Goal: Task Accomplishment & Management: Manage account settings

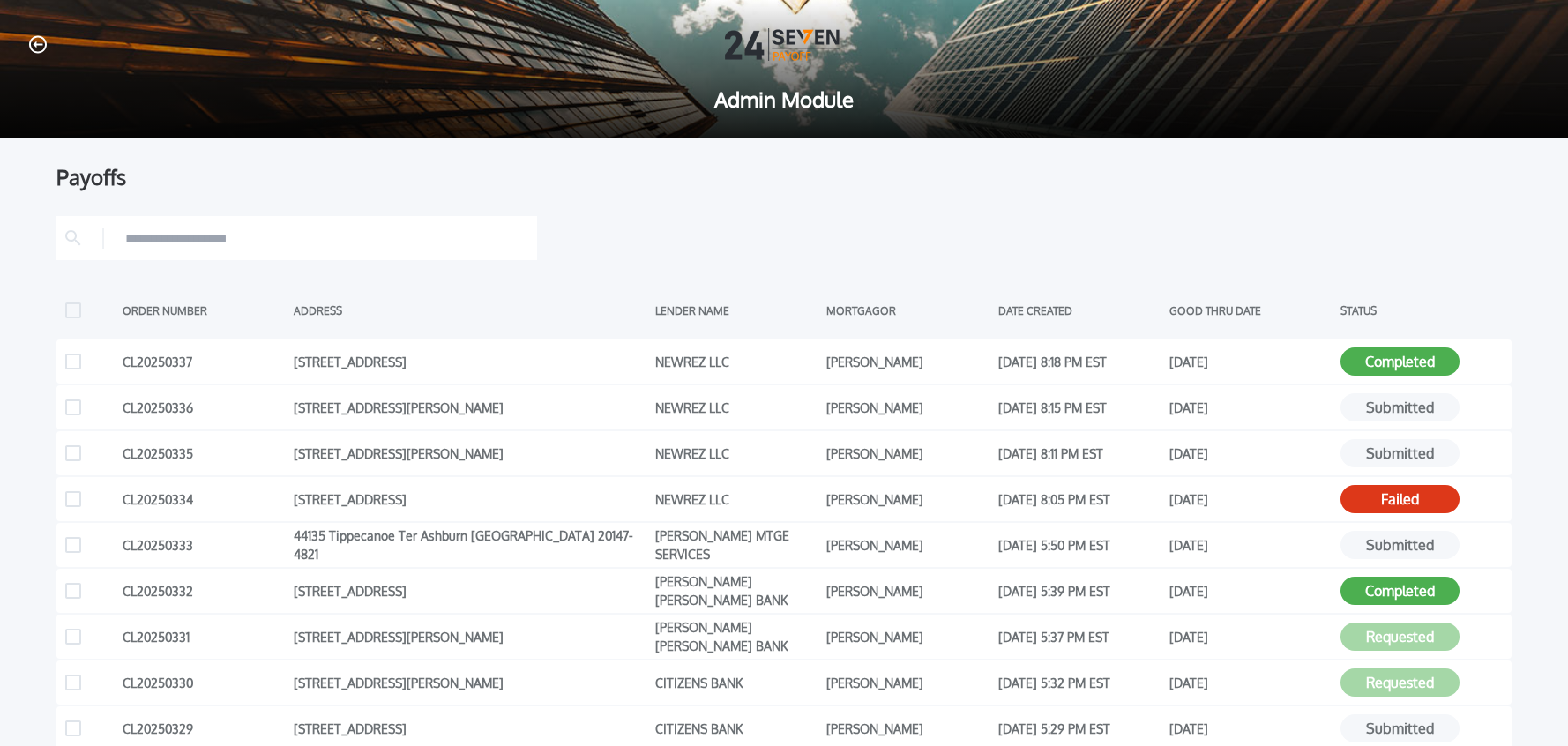
scroll to position [20, 0]
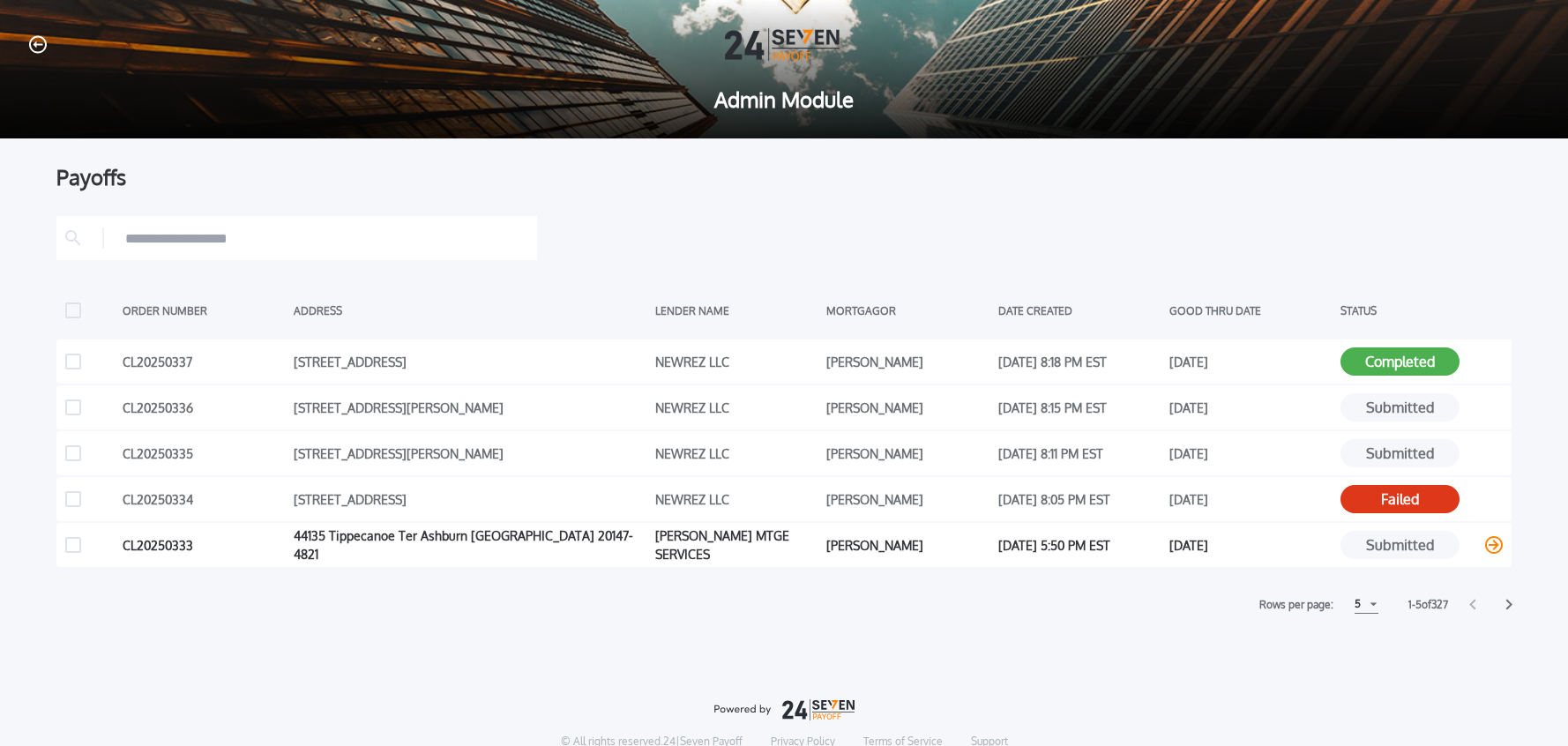
click at [1492, 548] on icon at bounding box center [1494, 545] width 18 height 18
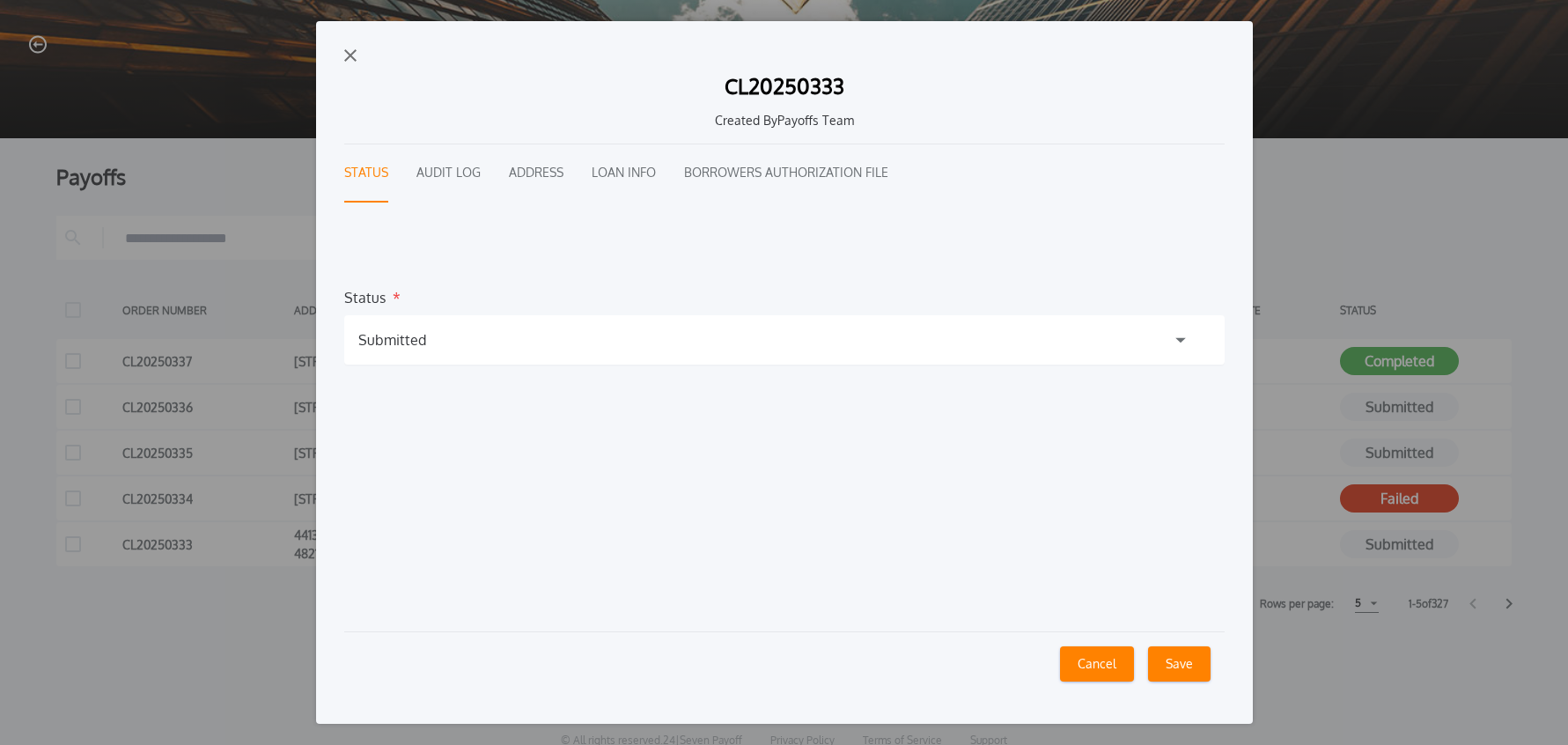
click at [464, 178] on button "Audit Log" at bounding box center [448, 173] width 64 height 58
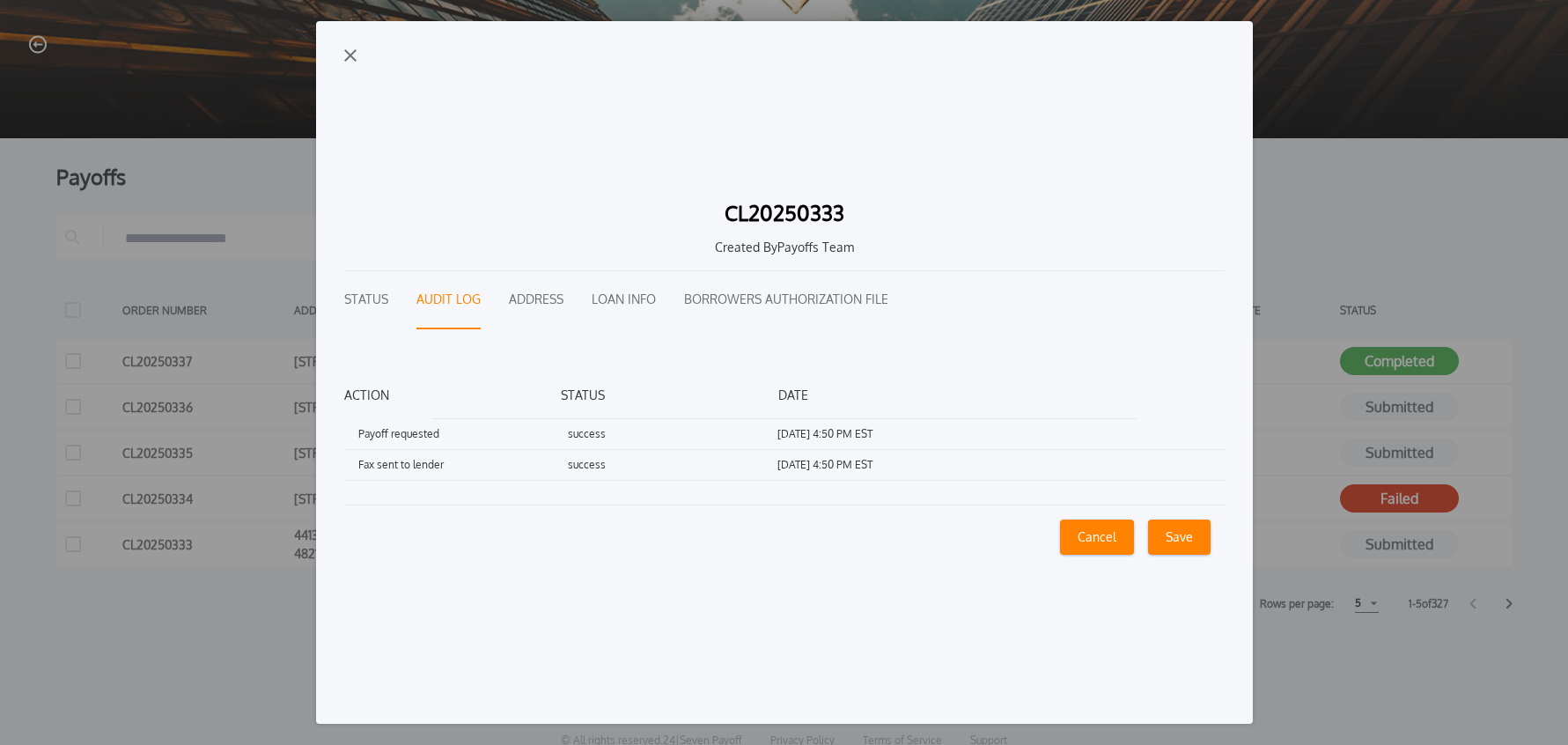
click at [344, 58] on img "button" at bounding box center [350, 55] width 13 height 13
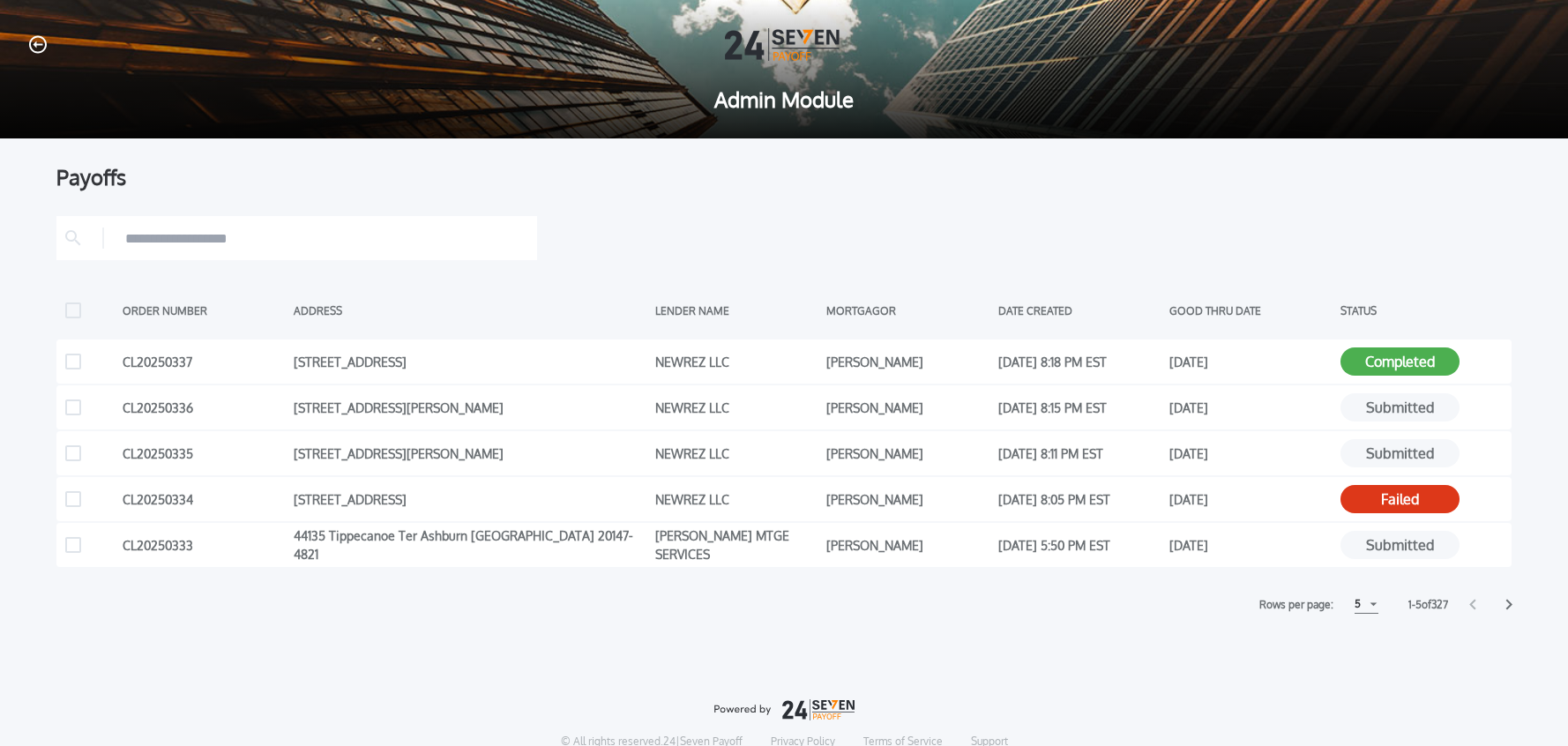
click at [1368, 605] on div "5" at bounding box center [1367, 604] width 24 height 19
click at [1362, 648] on h1 "10" at bounding box center [1365, 647] width 17 height 21
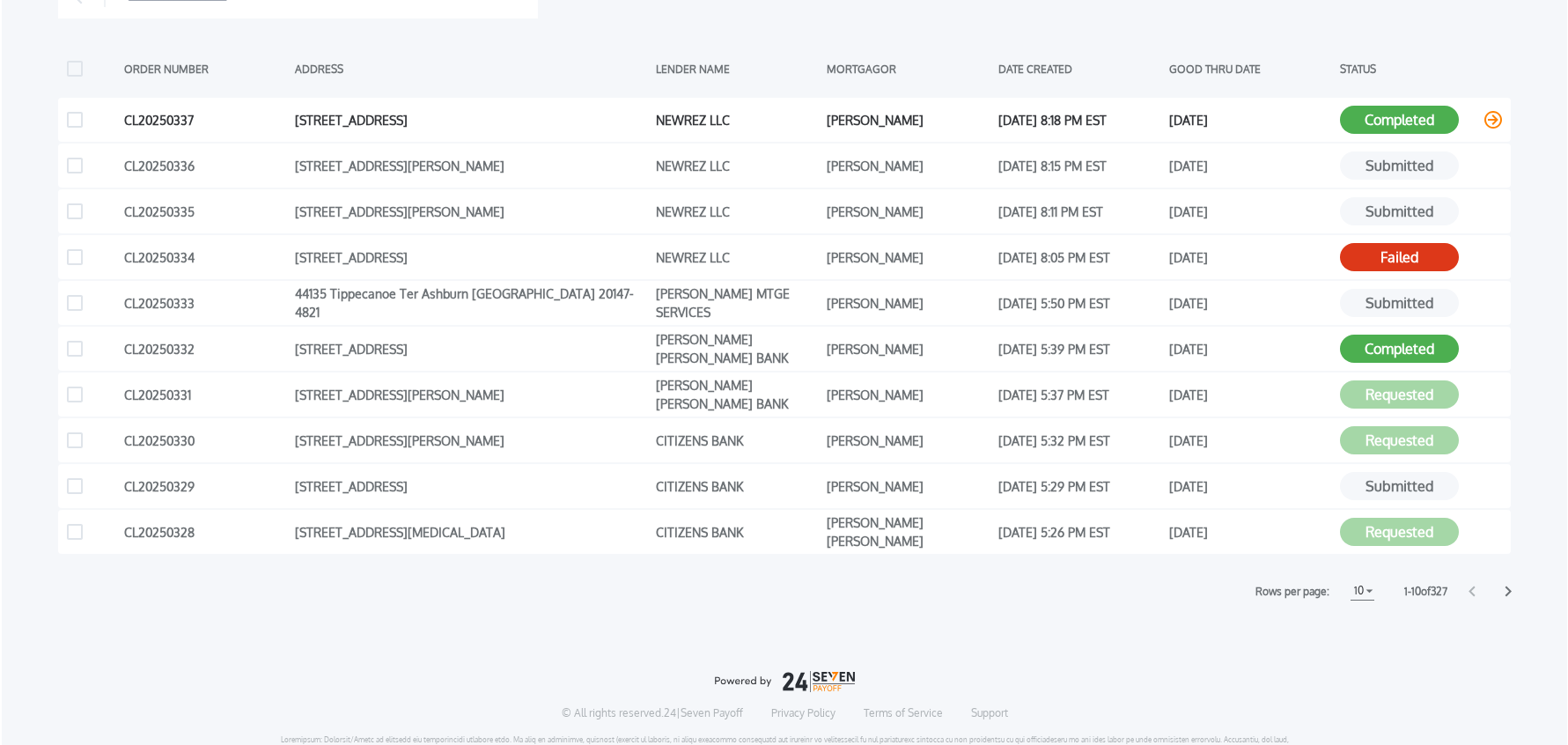
scroll to position [273, 0]
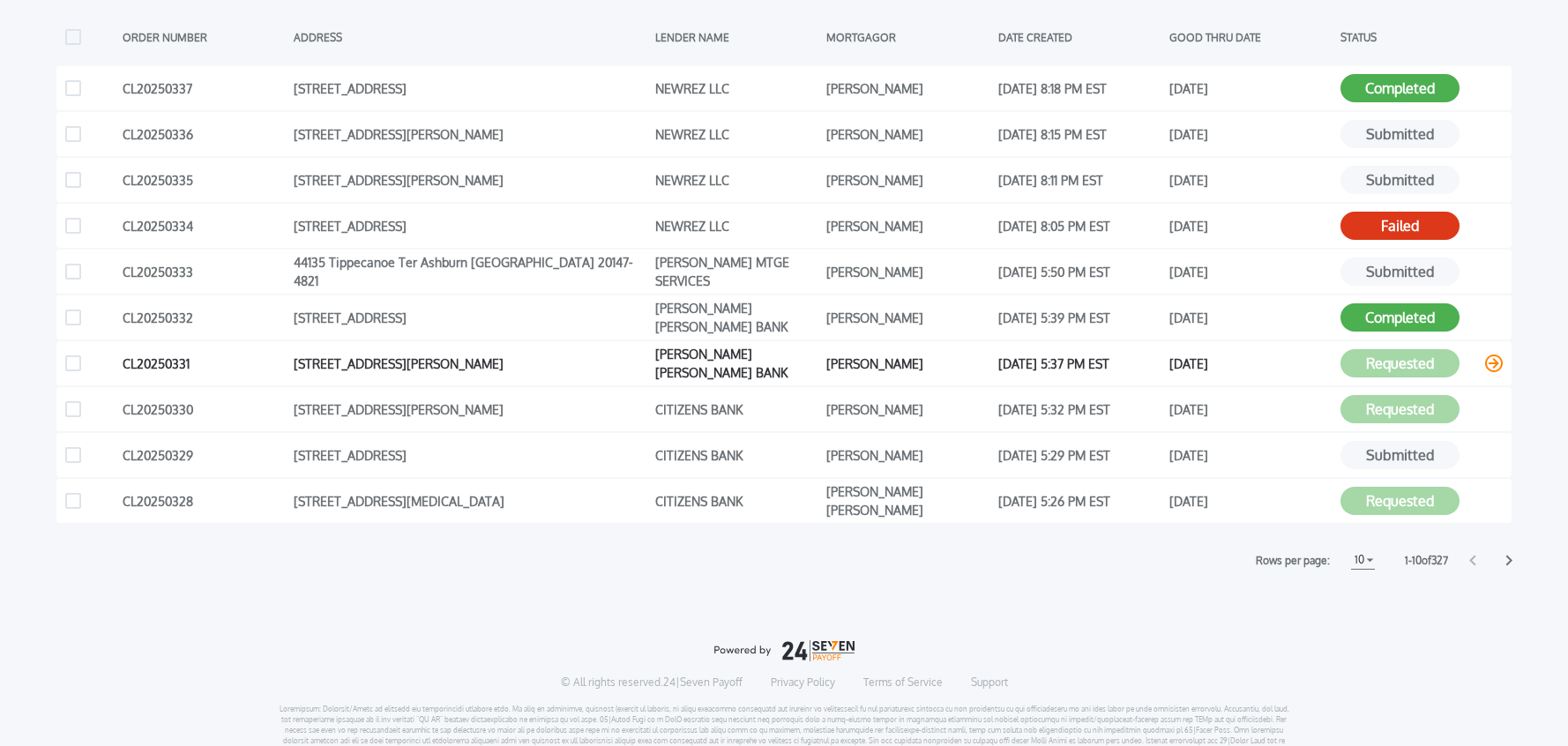
click at [1494, 367] on icon at bounding box center [1494, 364] width 18 height 18
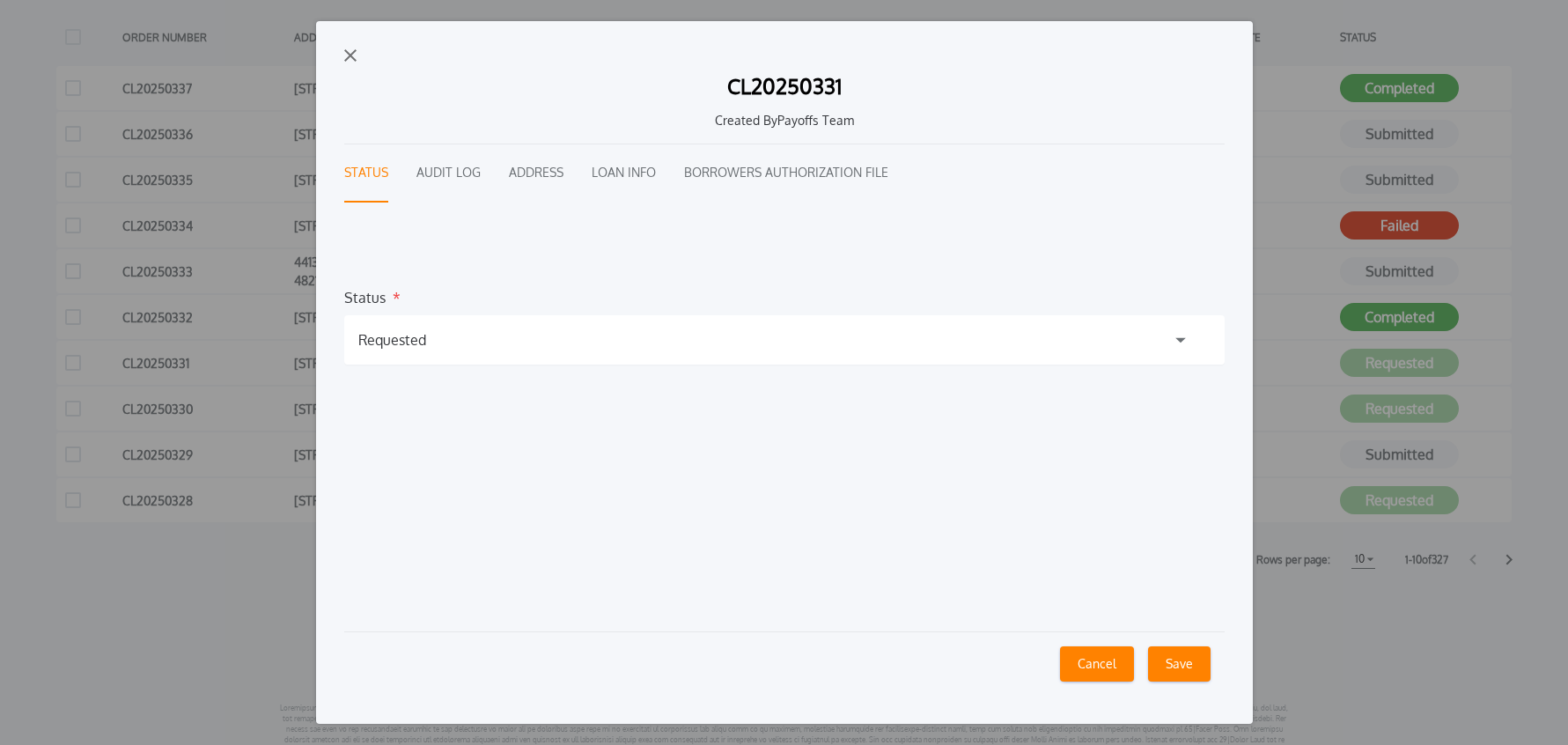
click at [418, 182] on button "Audit Log" at bounding box center [448, 173] width 64 height 58
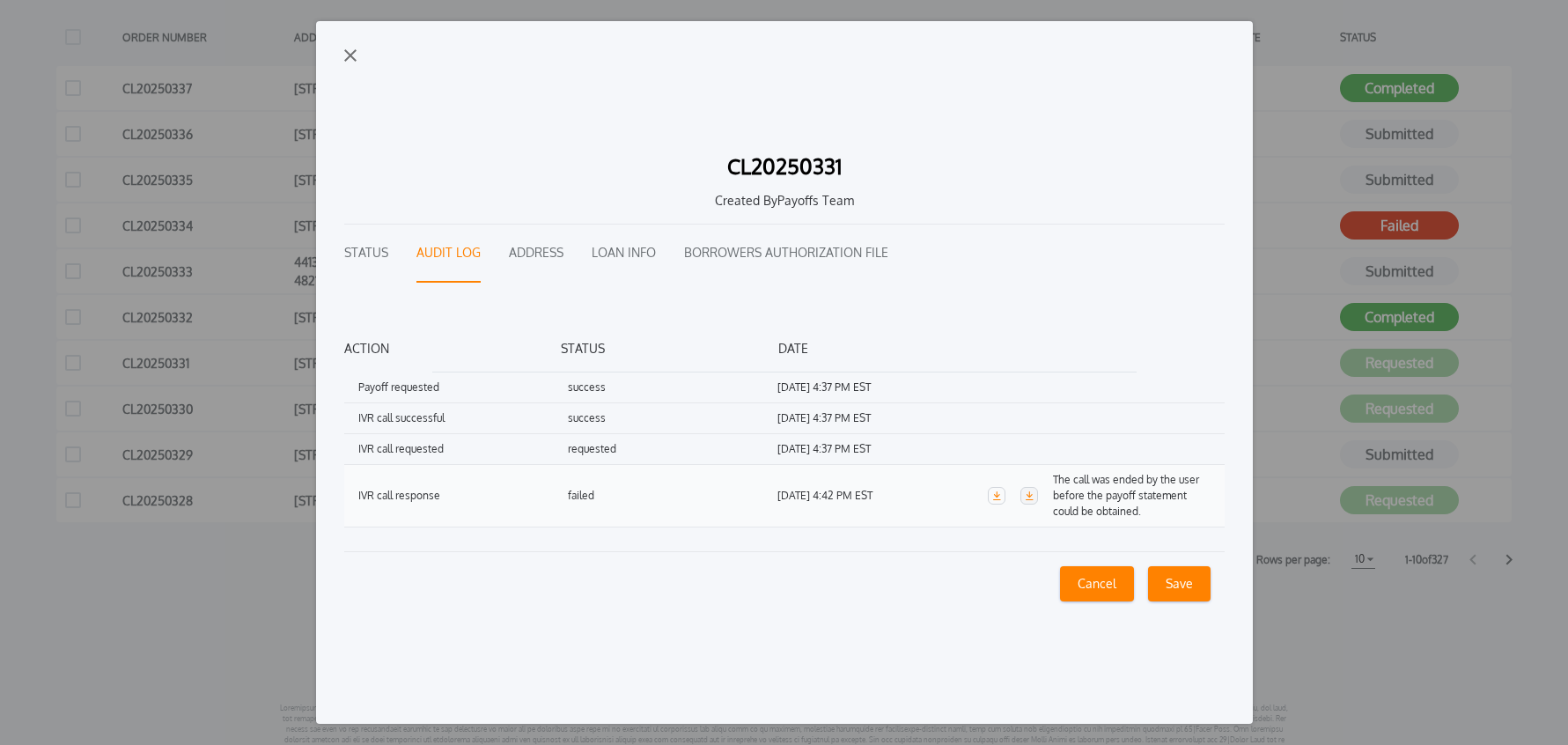
click at [1026, 496] on icon "button" at bounding box center [1029, 495] width 9 height 9
click at [622, 255] on button "Loan Info" at bounding box center [623, 253] width 64 height 58
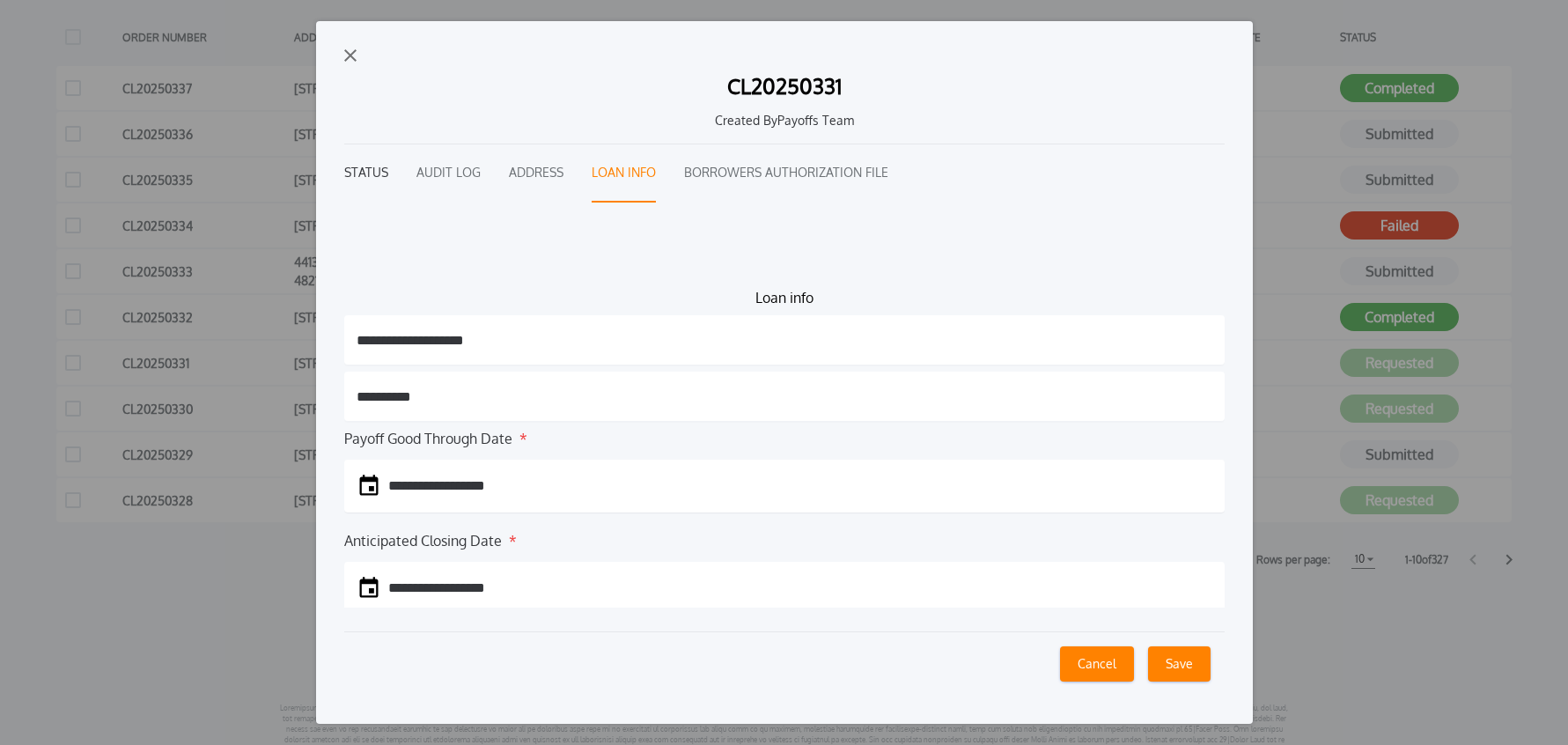
click at [382, 173] on button "Status" at bounding box center [366, 173] width 44 height 58
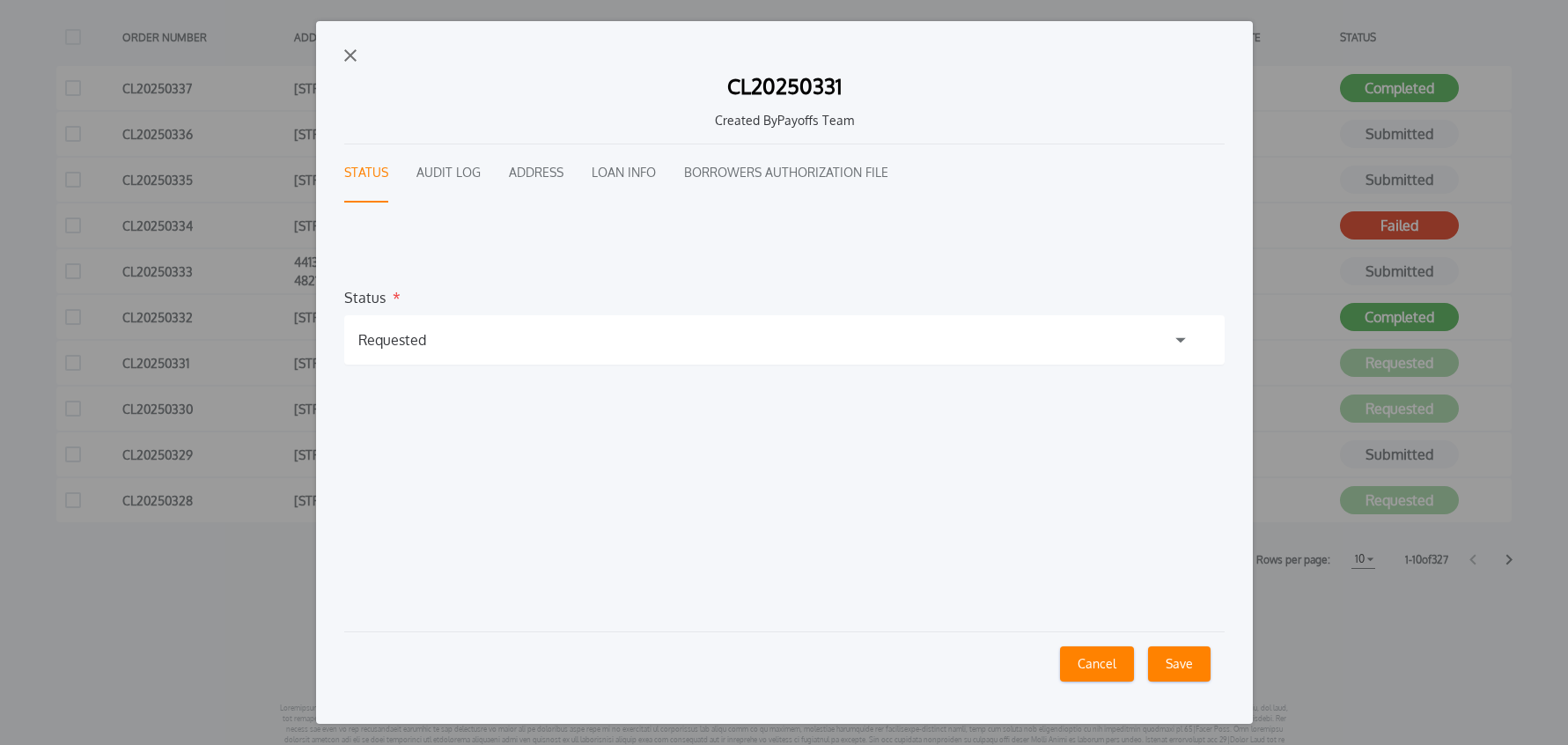
click at [404, 337] on div "Requested" at bounding box center [392, 340] width 68 height 21
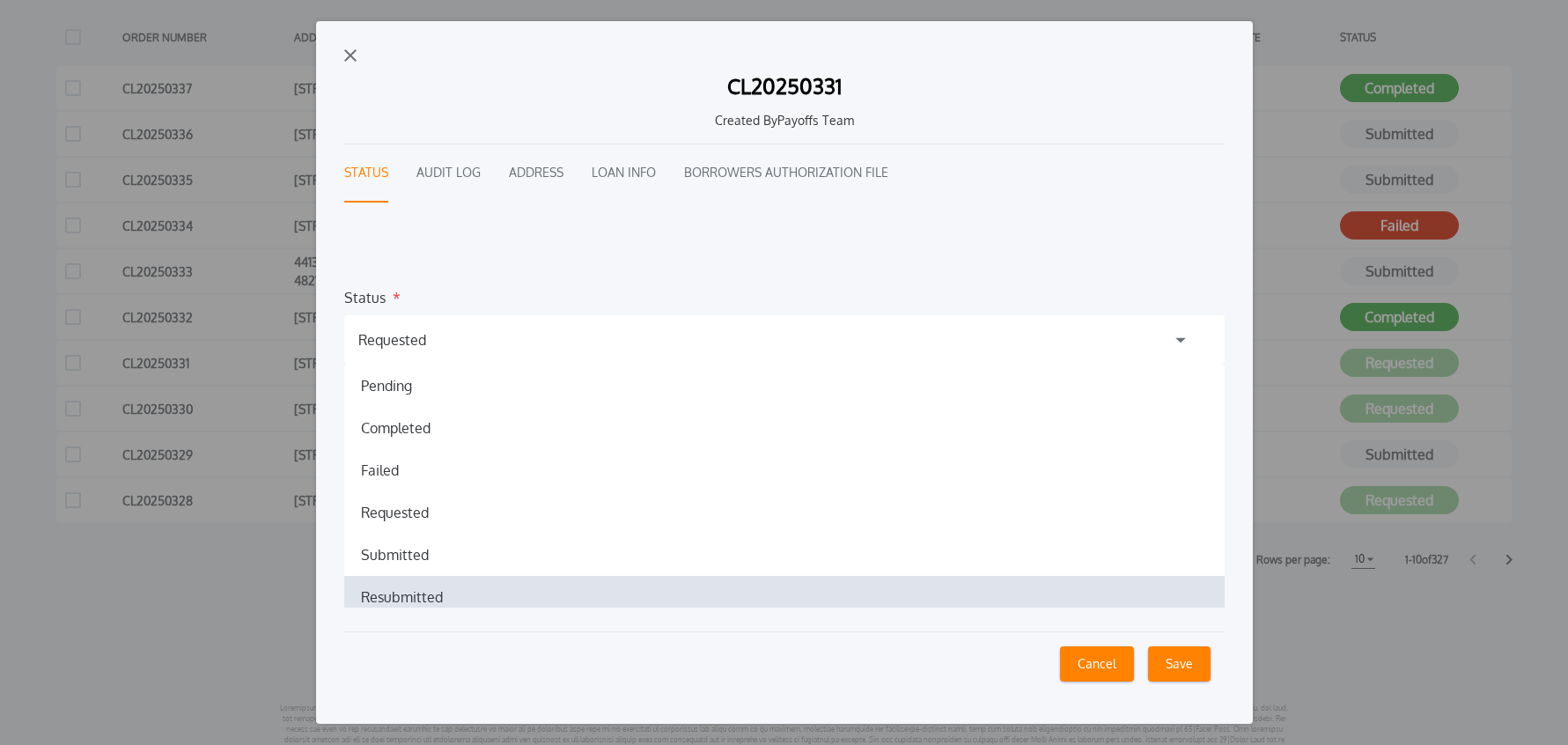
click at [406, 603] on h1 "Resubmitted" at bounding box center [402, 596] width 110 height 21
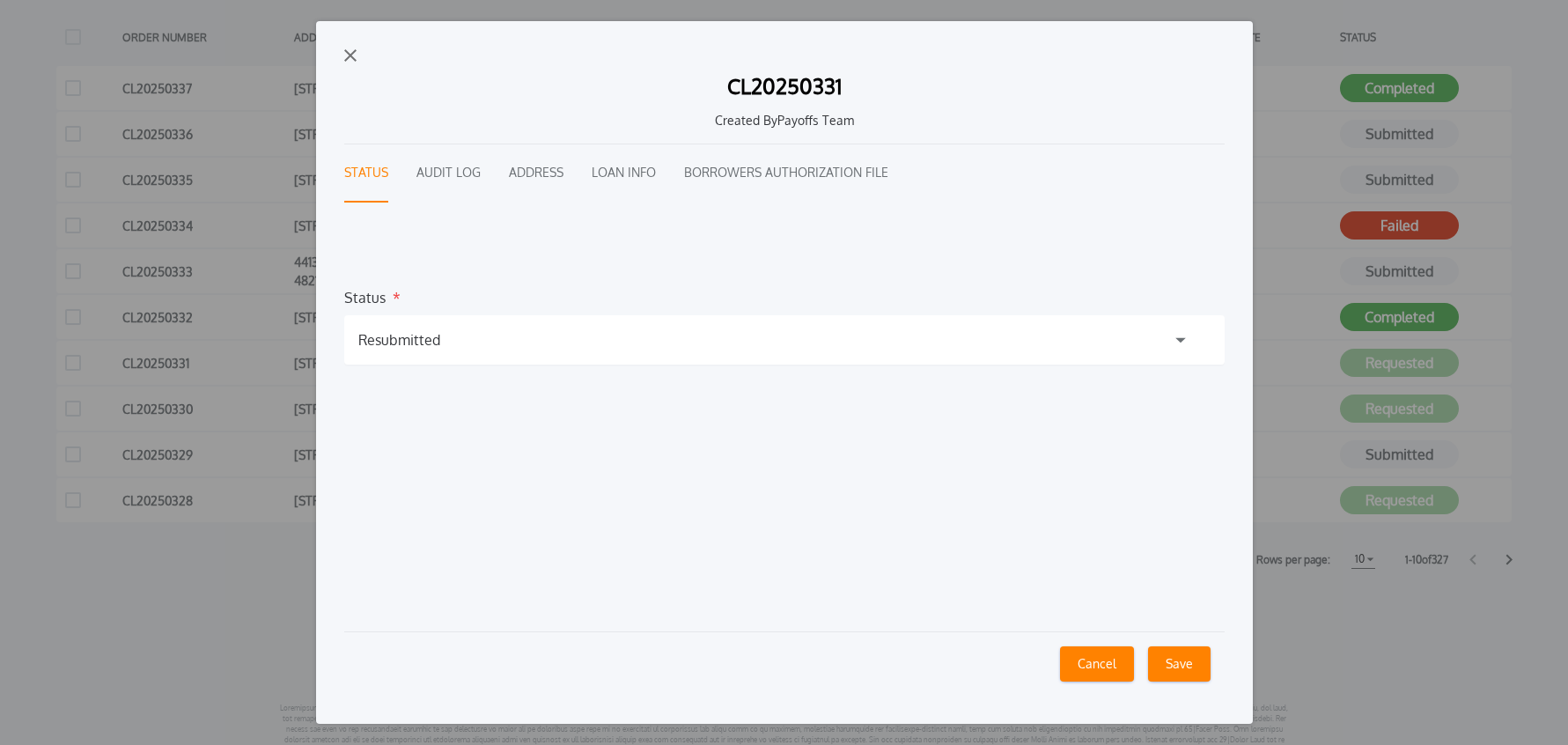
click at [1193, 670] on button "Save" at bounding box center [1179, 664] width 63 height 35
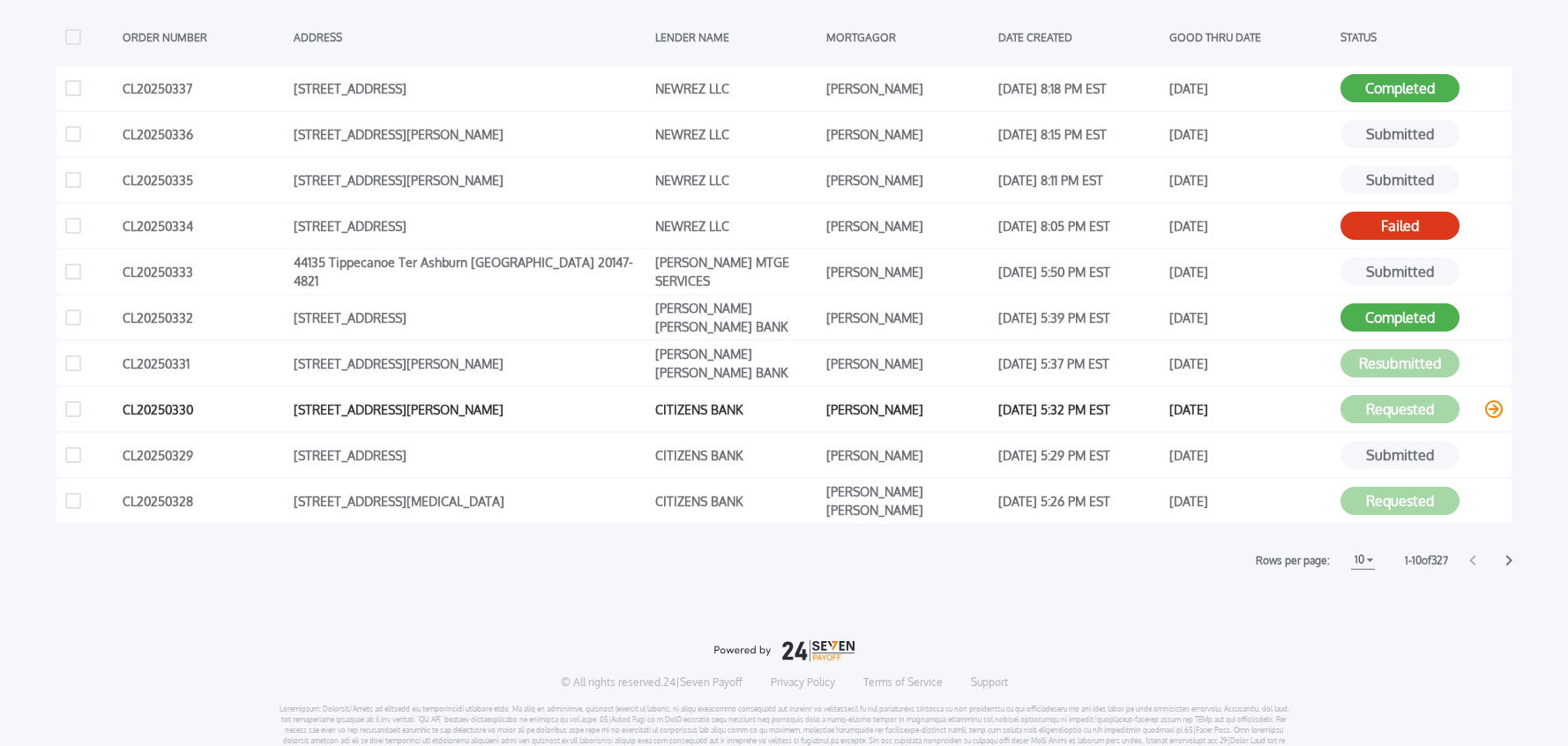
click at [1494, 412] on icon at bounding box center [1494, 409] width 18 height 18
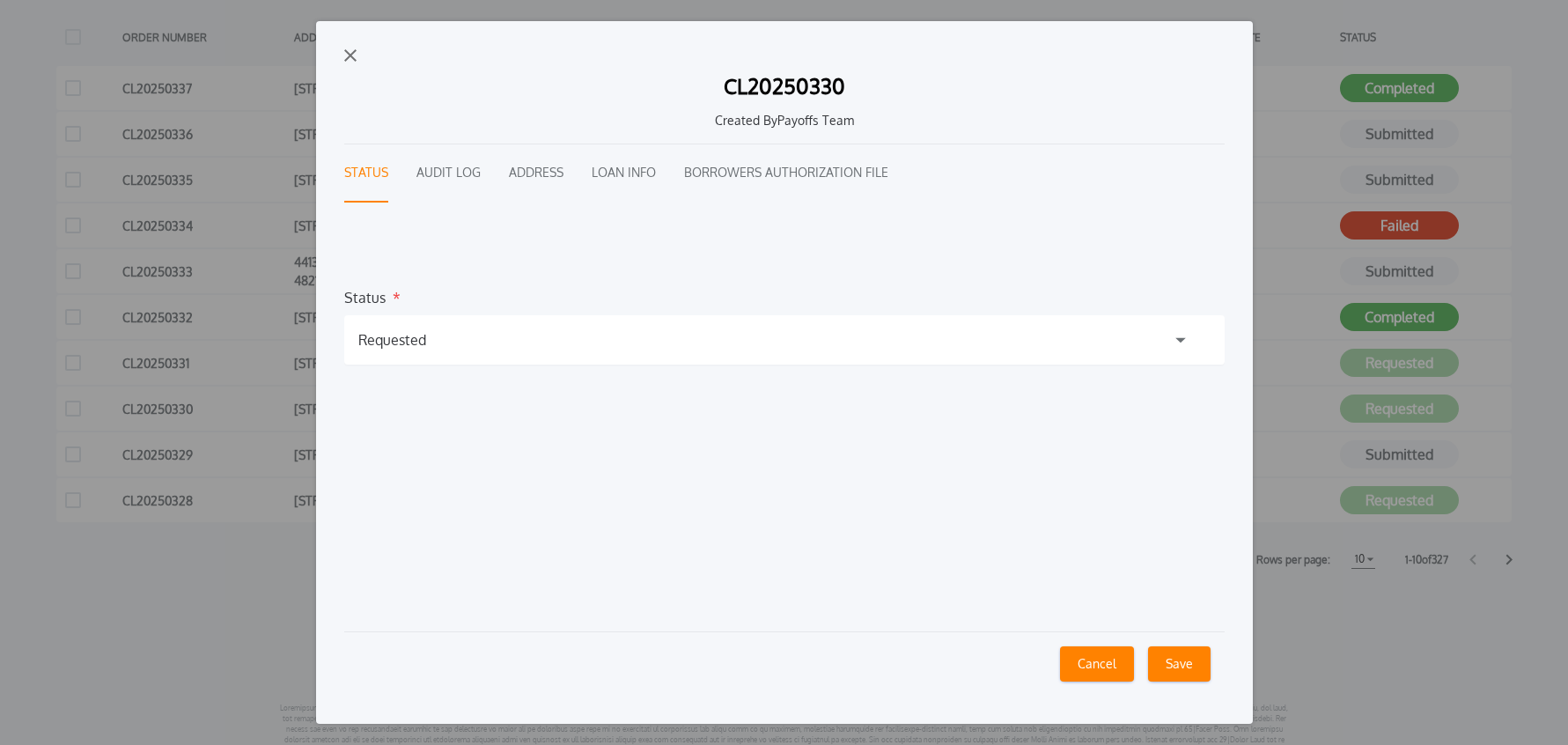
click at [447, 164] on button "Audit Log" at bounding box center [448, 173] width 64 height 58
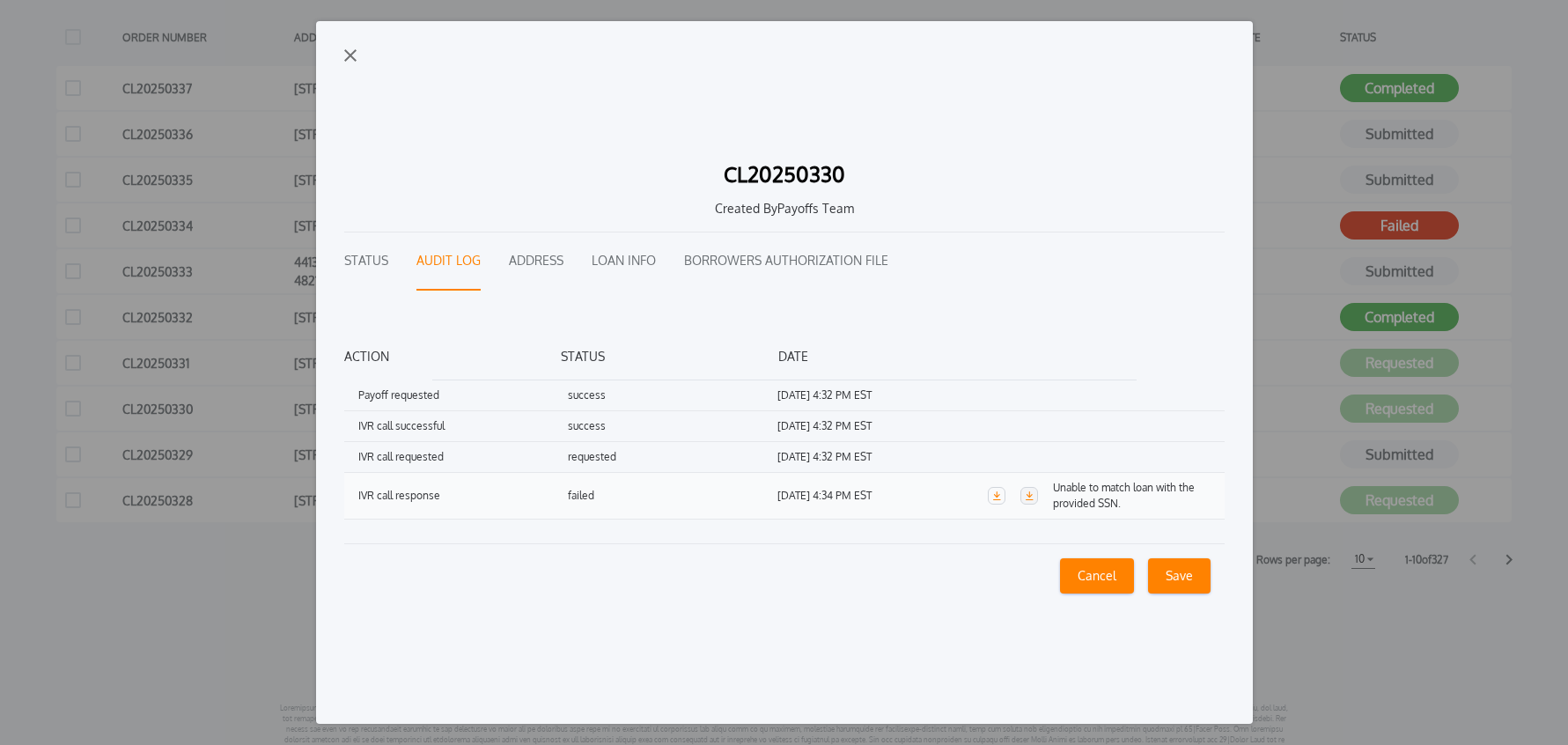
click at [1033, 498] on link "button" at bounding box center [1029, 496] width 18 height 18
click at [639, 264] on button "Loan Info" at bounding box center [623, 261] width 64 height 58
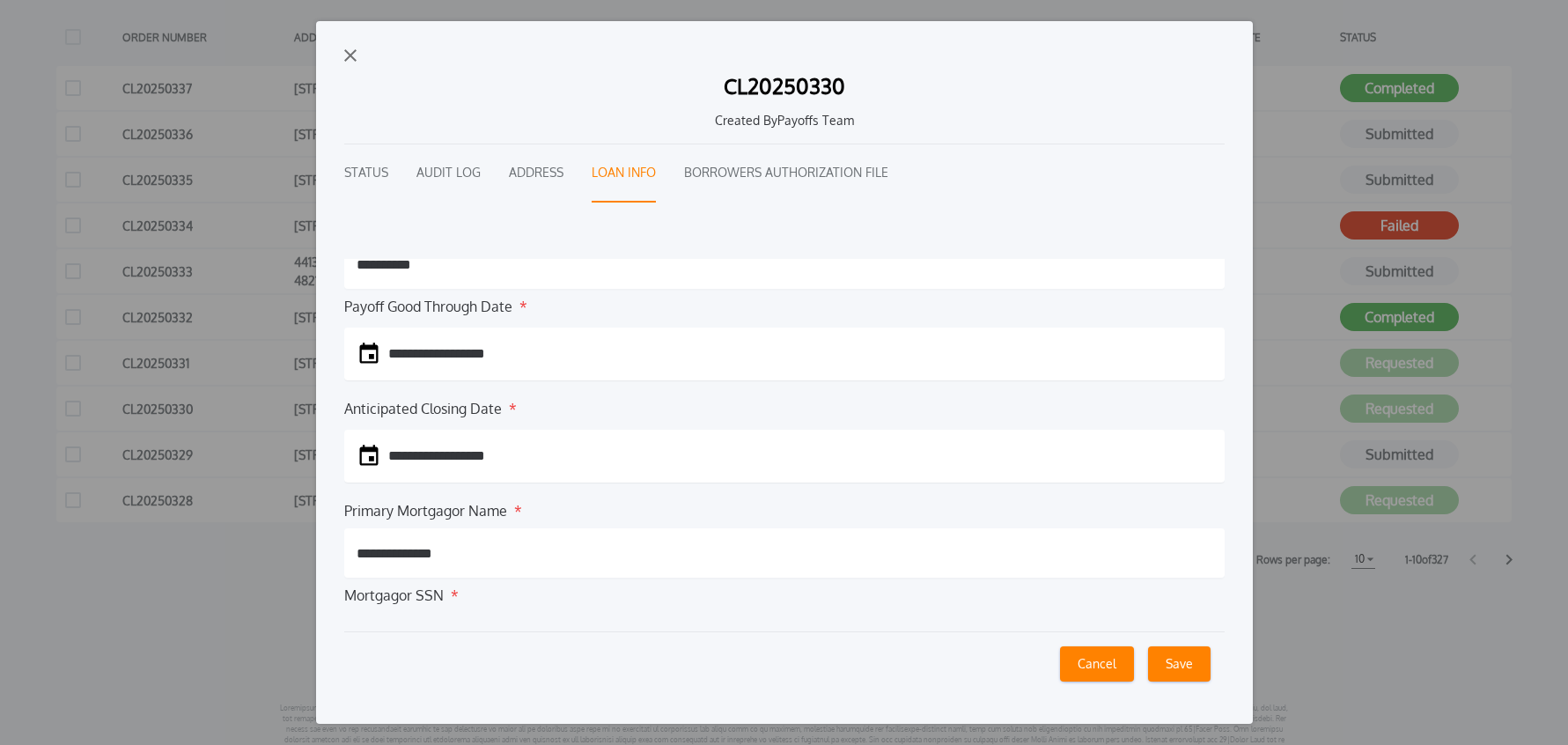
scroll to position [187, 0]
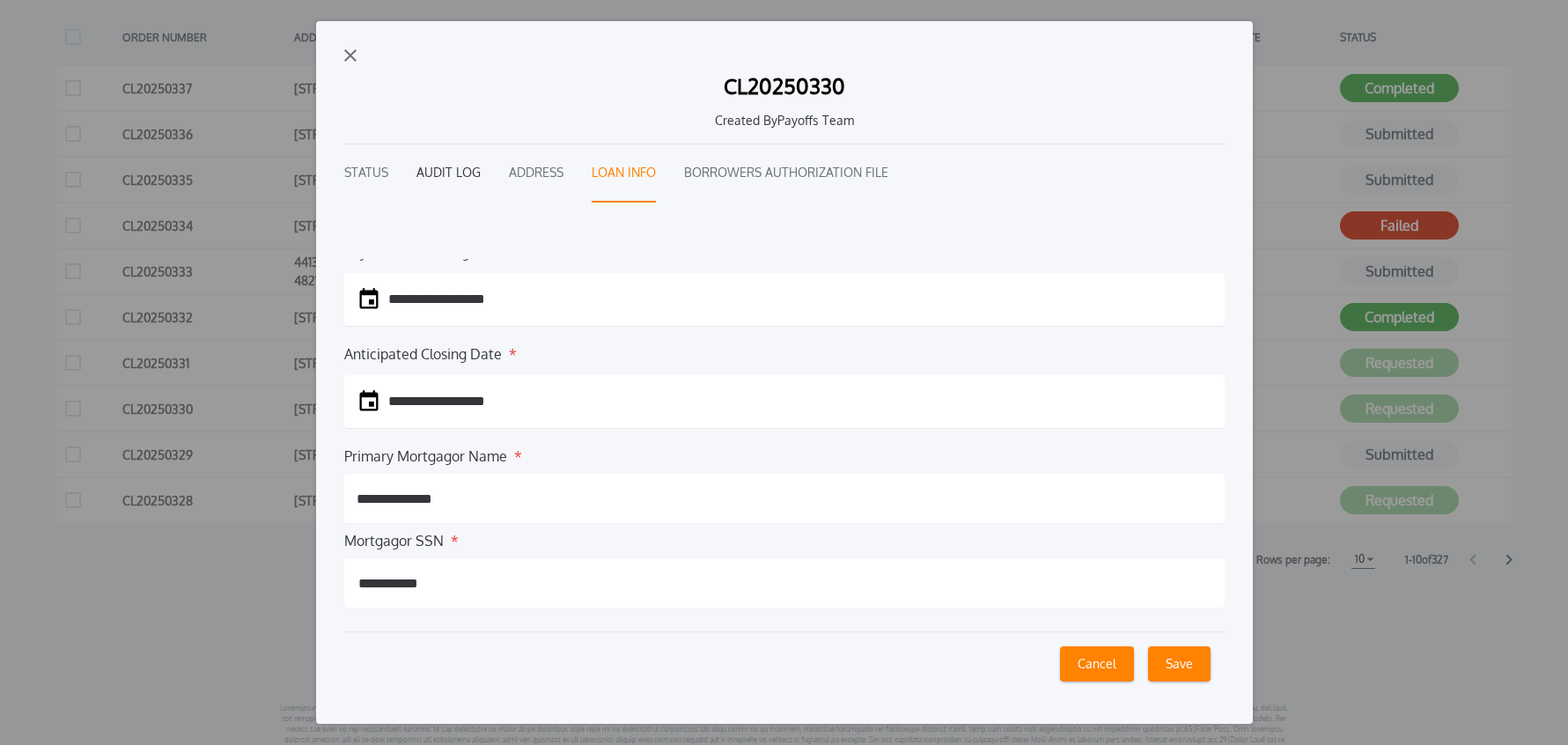
click at [458, 180] on button "Audit Log" at bounding box center [448, 173] width 64 height 58
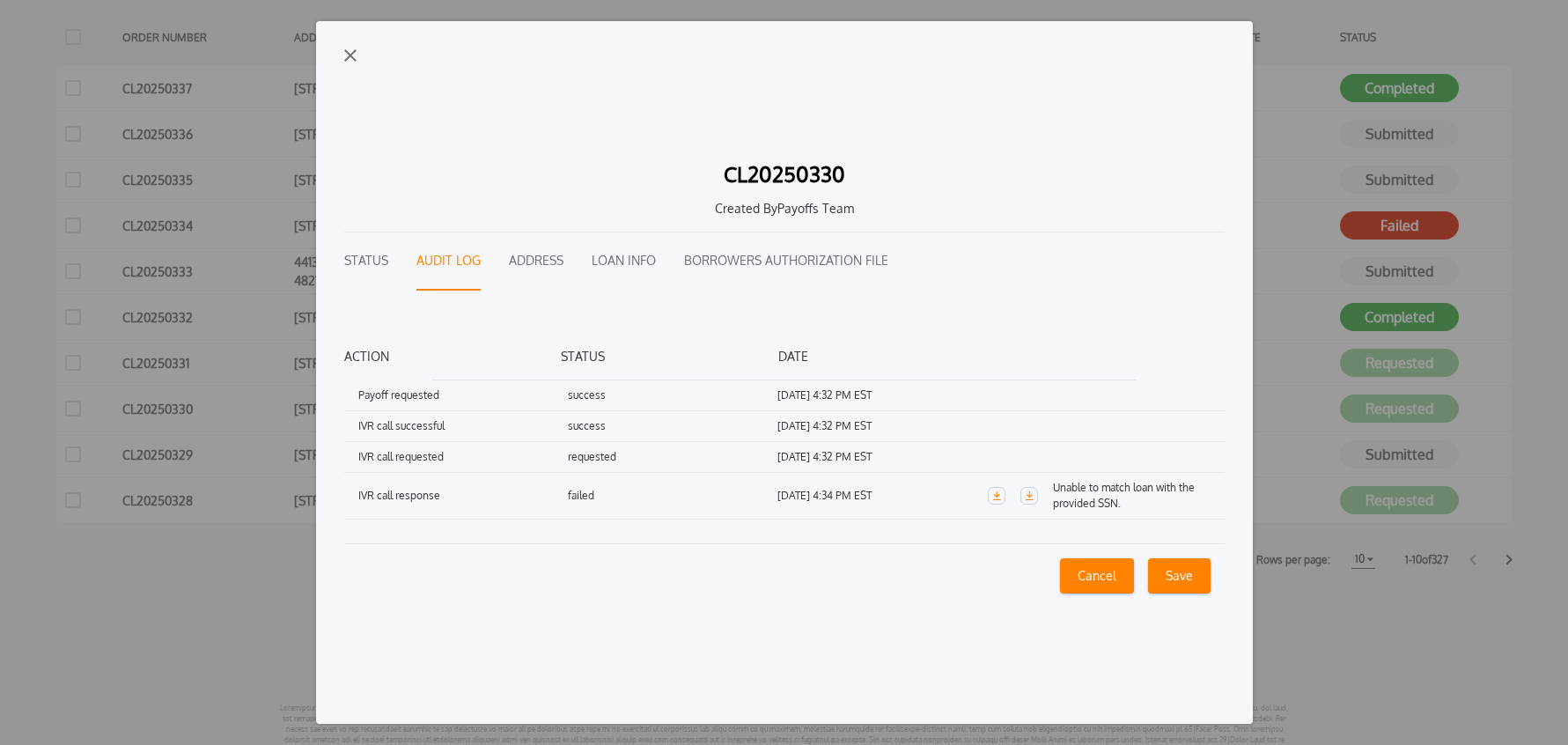
click at [371, 258] on button "Status" at bounding box center [366, 261] width 44 height 58
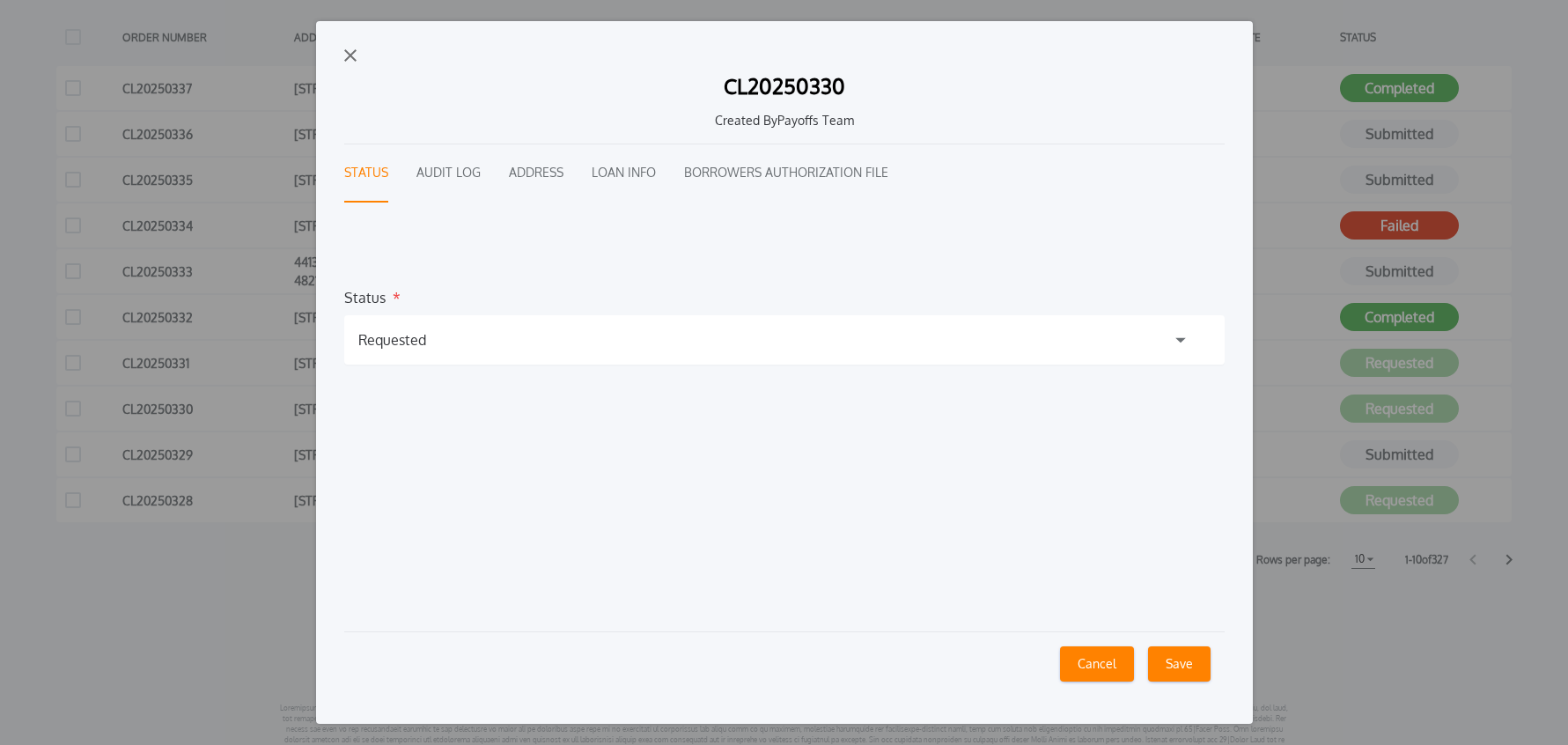
drag, startPoint x: 456, startPoint y: 333, endPoint x: 438, endPoint y: 385, distance: 55.0
click at [456, 333] on div "Requested" at bounding box center [784, 340] width 880 height 49
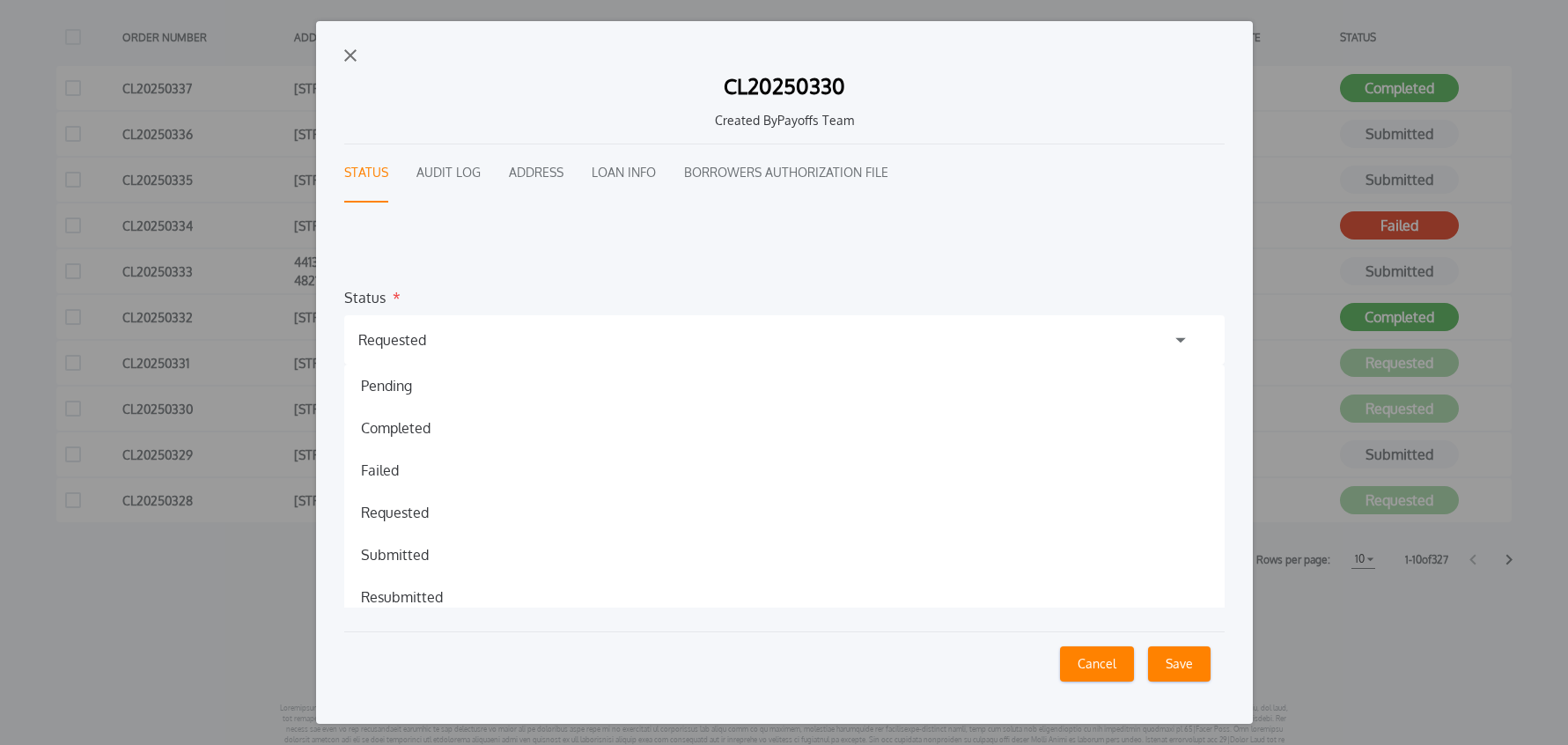
click at [405, 601] on h1 "Resubmitted" at bounding box center [402, 596] width 110 height 21
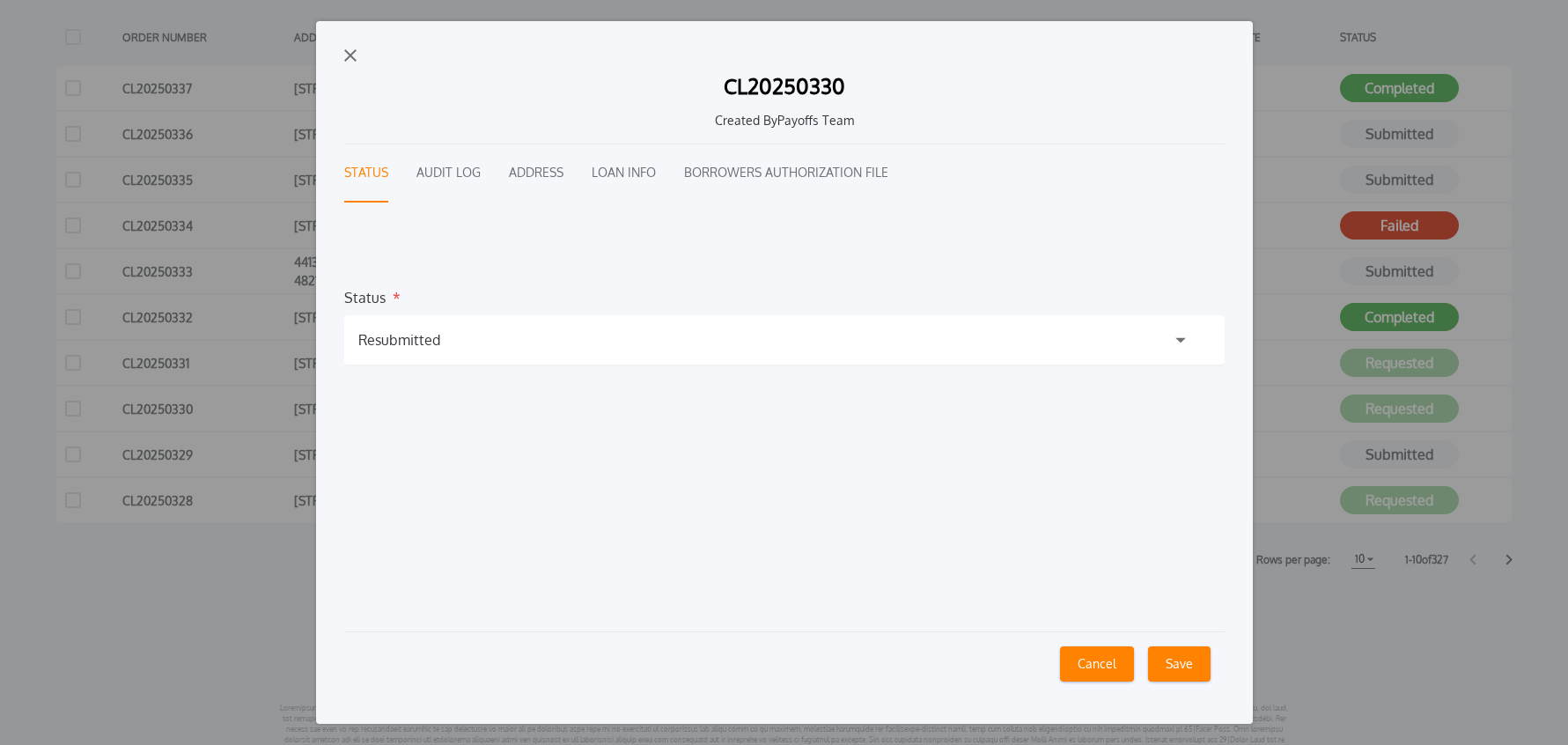
click at [1185, 670] on button "Save" at bounding box center [1179, 664] width 63 height 35
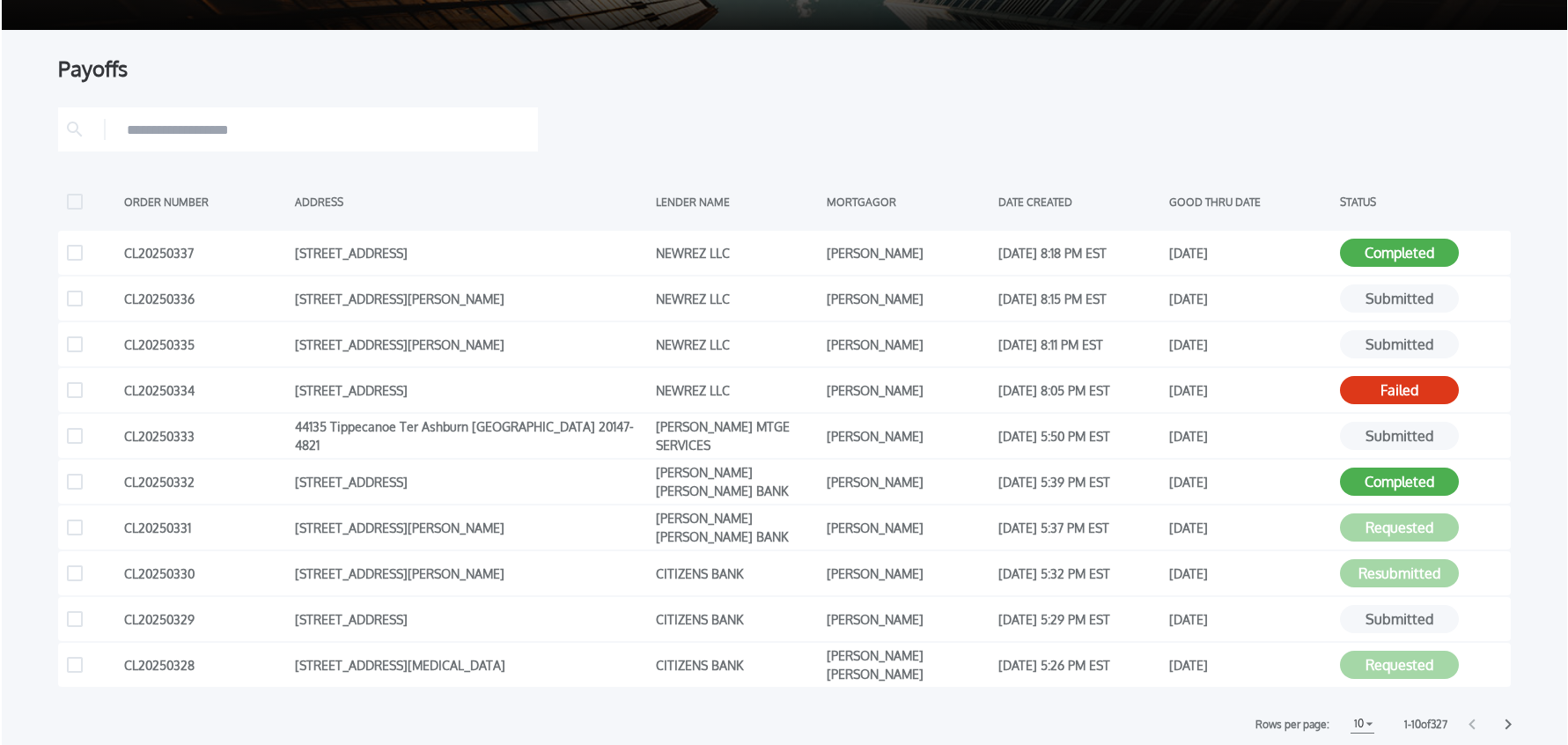
scroll to position [273, 0]
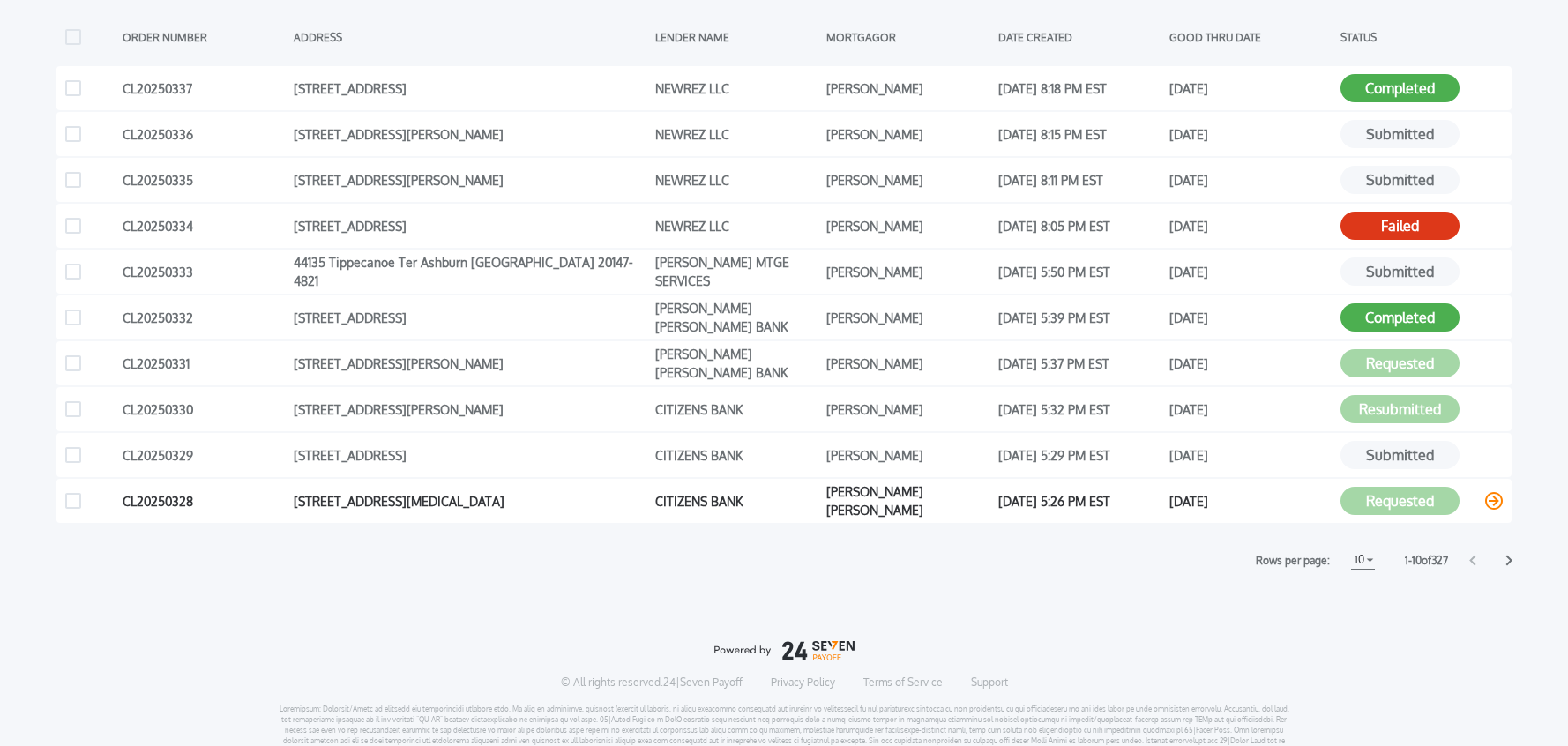
click at [1492, 502] on icon at bounding box center [1494, 501] width 18 height 18
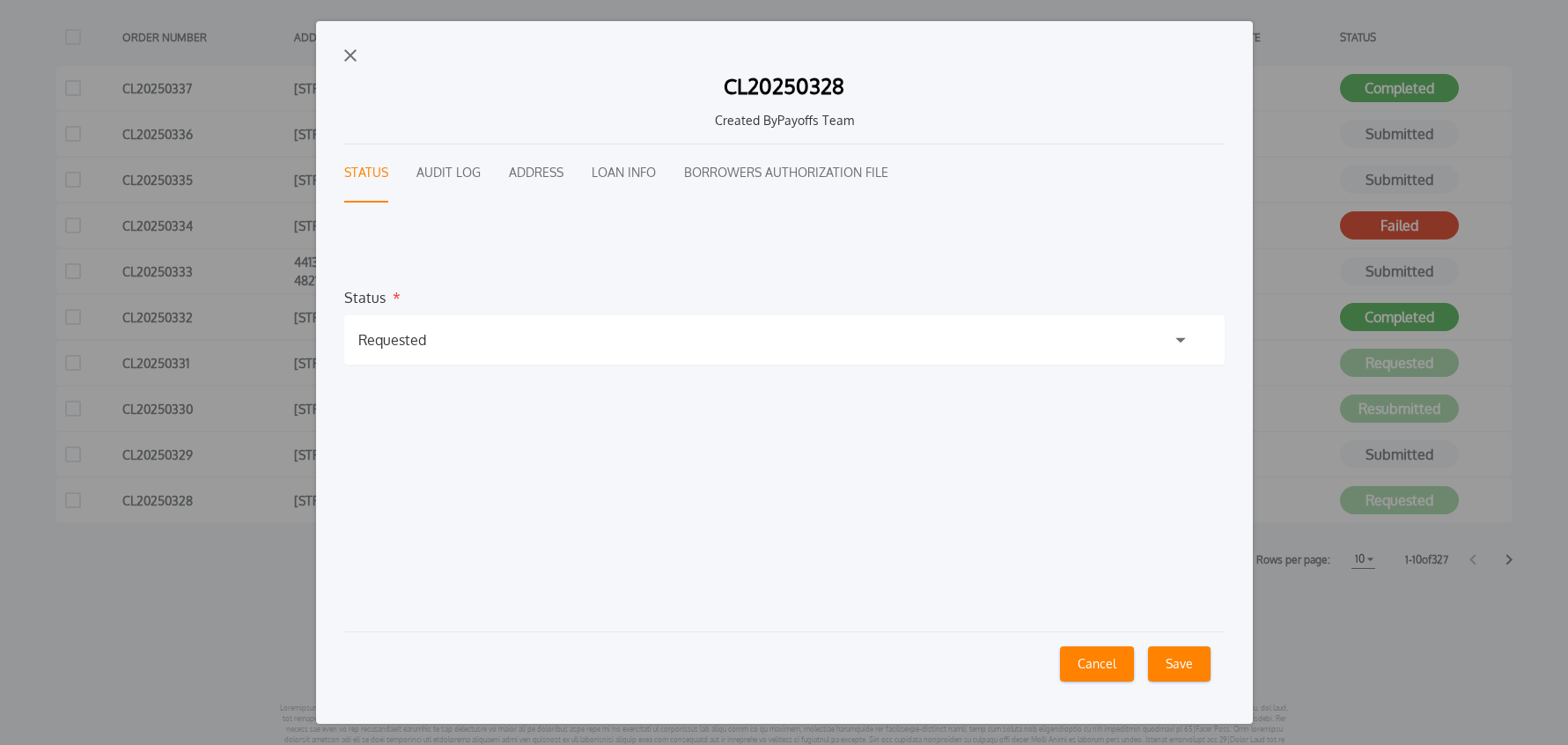
click at [463, 177] on button "Audit Log" at bounding box center [448, 173] width 64 height 58
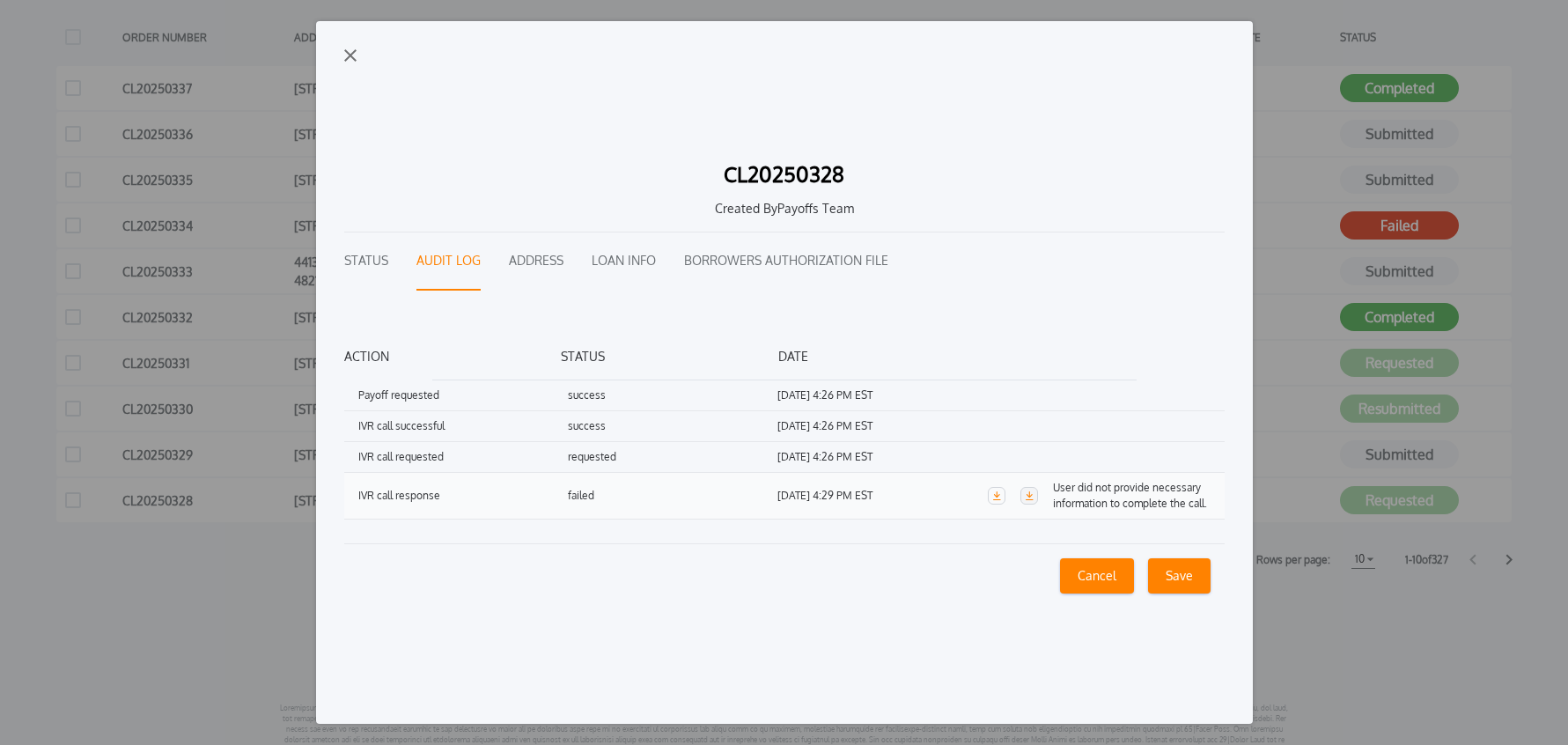
click at [1034, 498] on link "button" at bounding box center [1029, 496] width 18 height 18
click at [621, 264] on button "Loan Info" at bounding box center [623, 261] width 64 height 58
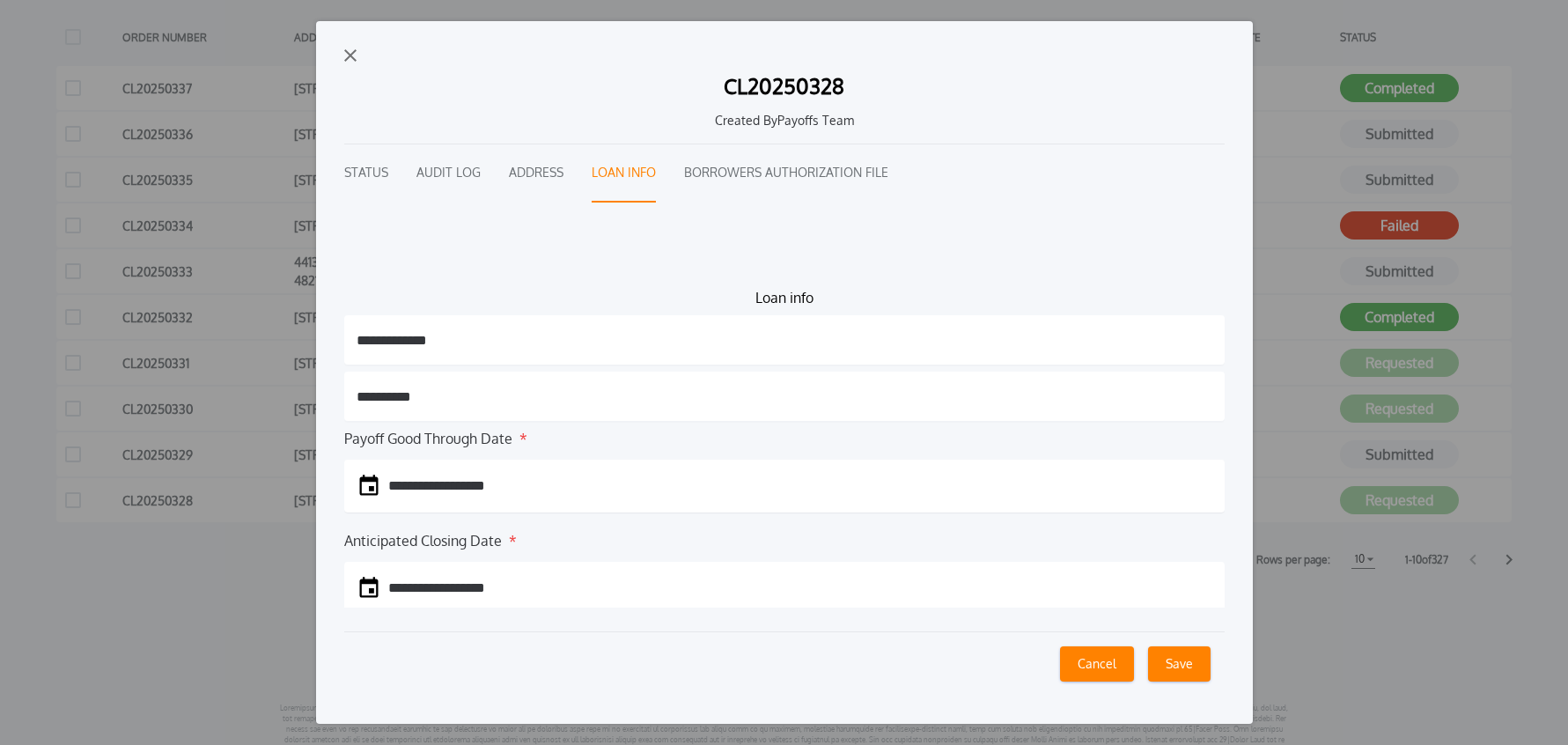
scroll to position [187, 0]
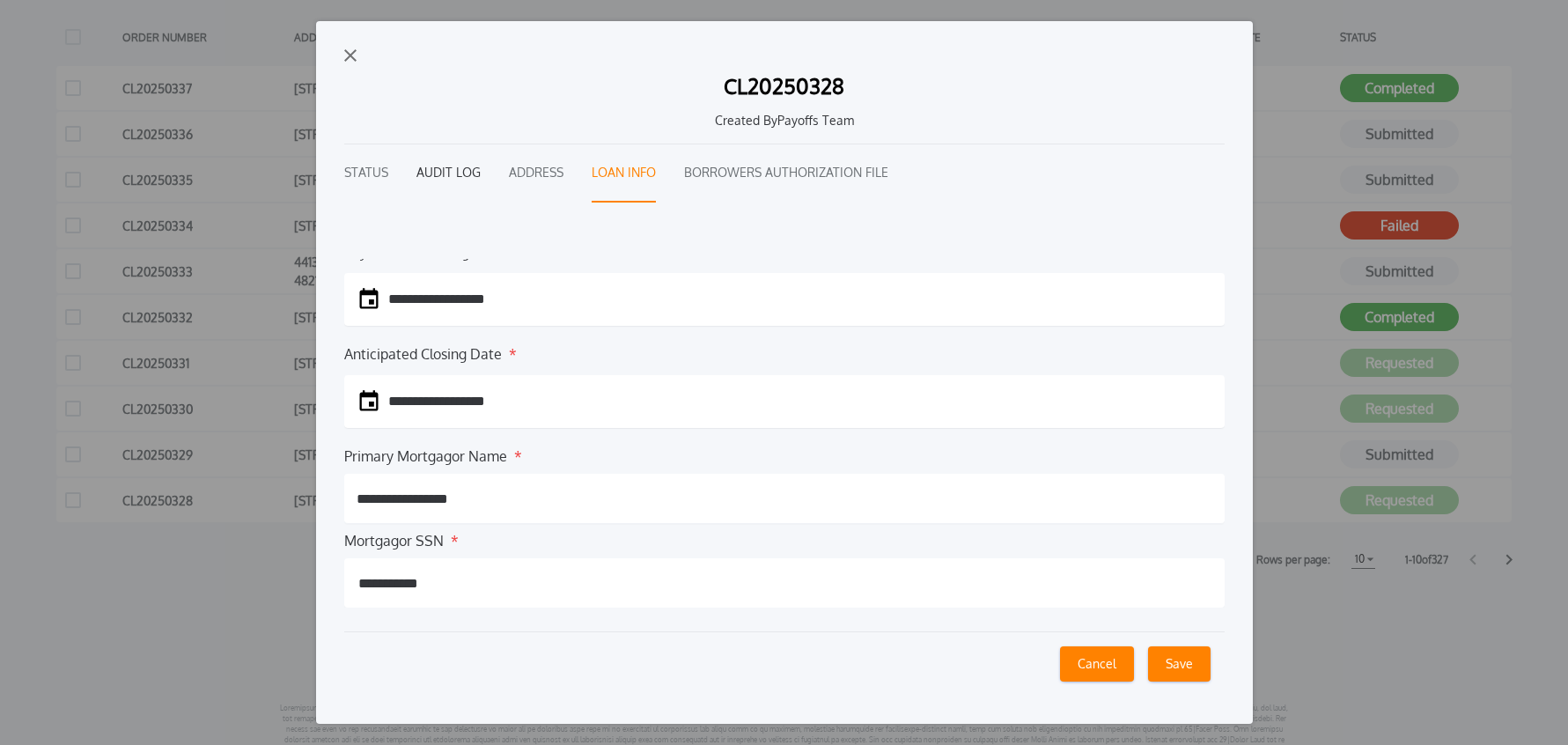
click at [433, 171] on button "Audit Log" at bounding box center [448, 173] width 64 height 58
click at [433, 145] on div "CL20250328 Created By Payoffs Team" at bounding box center [784, 103] width 880 height 83
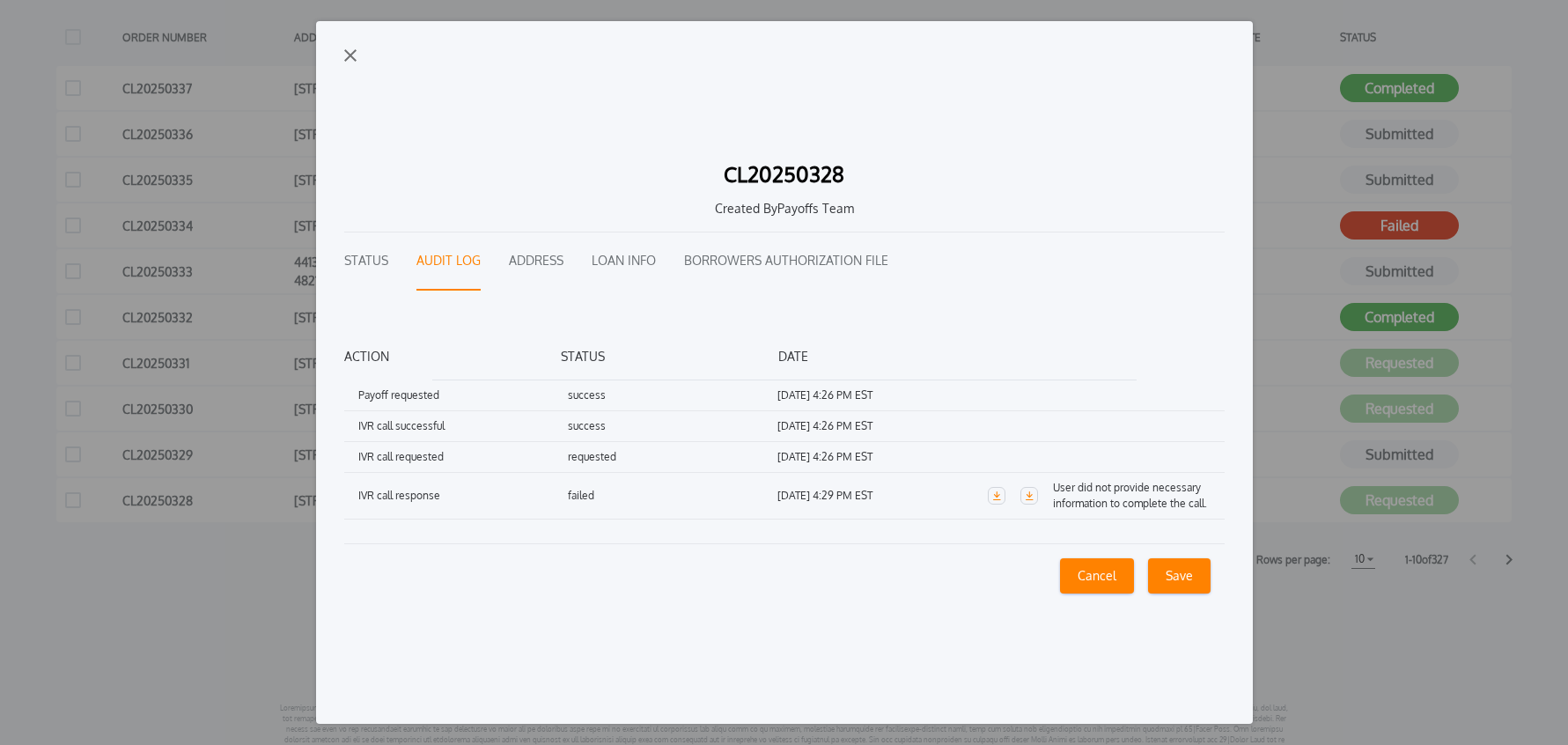
click at [382, 256] on button "Status" at bounding box center [366, 261] width 44 height 58
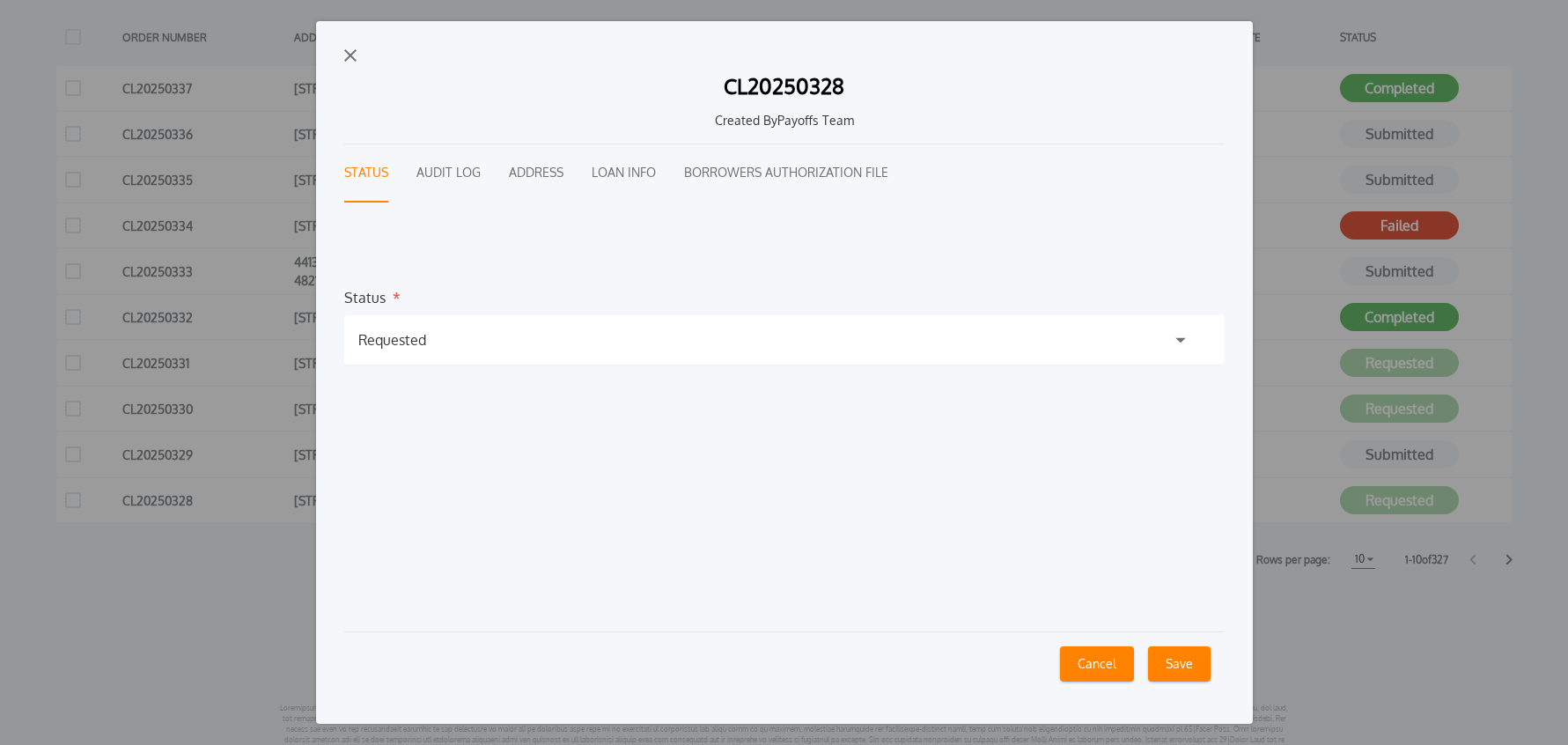
click at [391, 333] on div "Requested" at bounding box center [392, 340] width 68 height 21
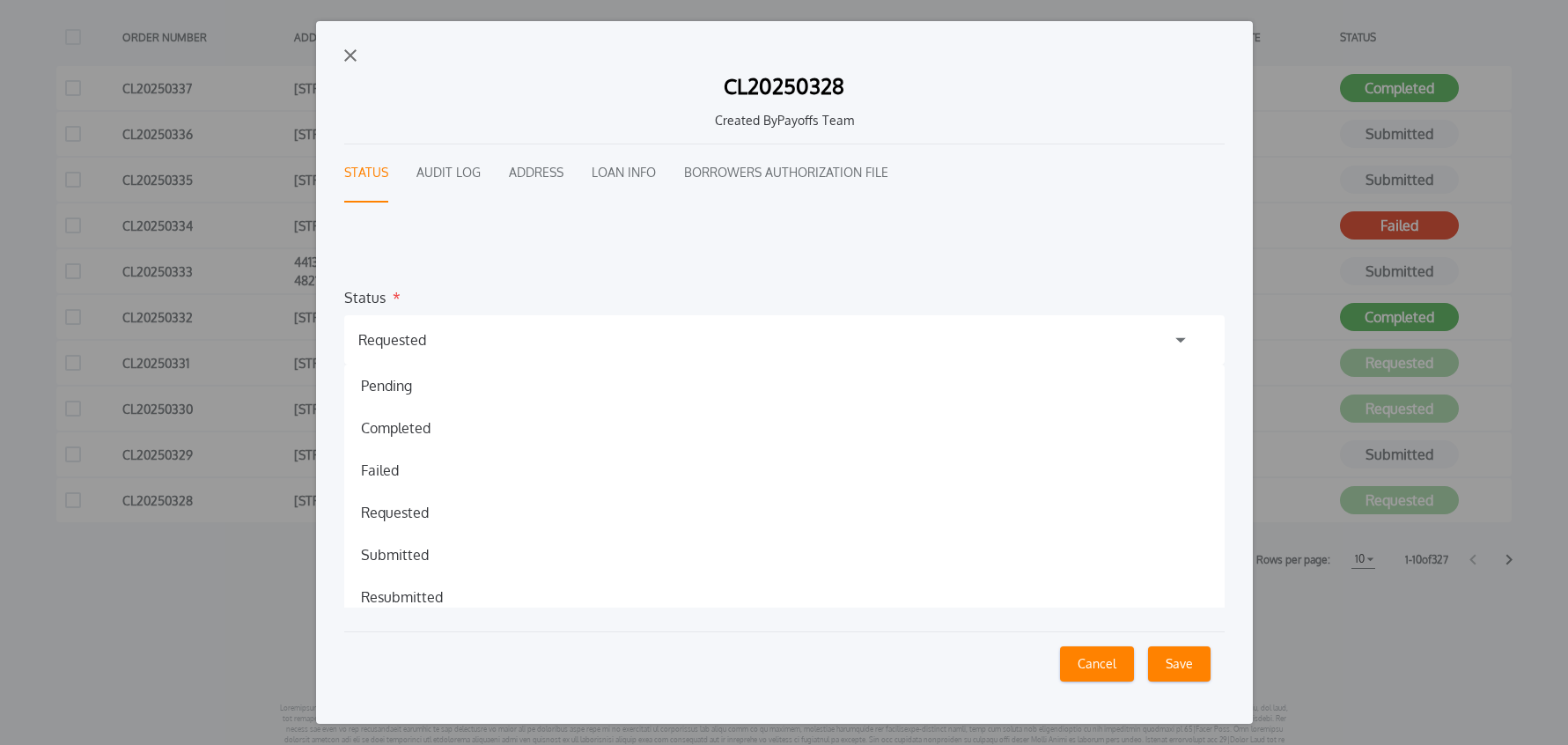
drag, startPoint x: 405, startPoint y: 593, endPoint x: 425, endPoint y: 601, distance: 21.5
click at [404, 593] on h1 "Resubmitted" at bounding box center [402, 596] width 110 height 21
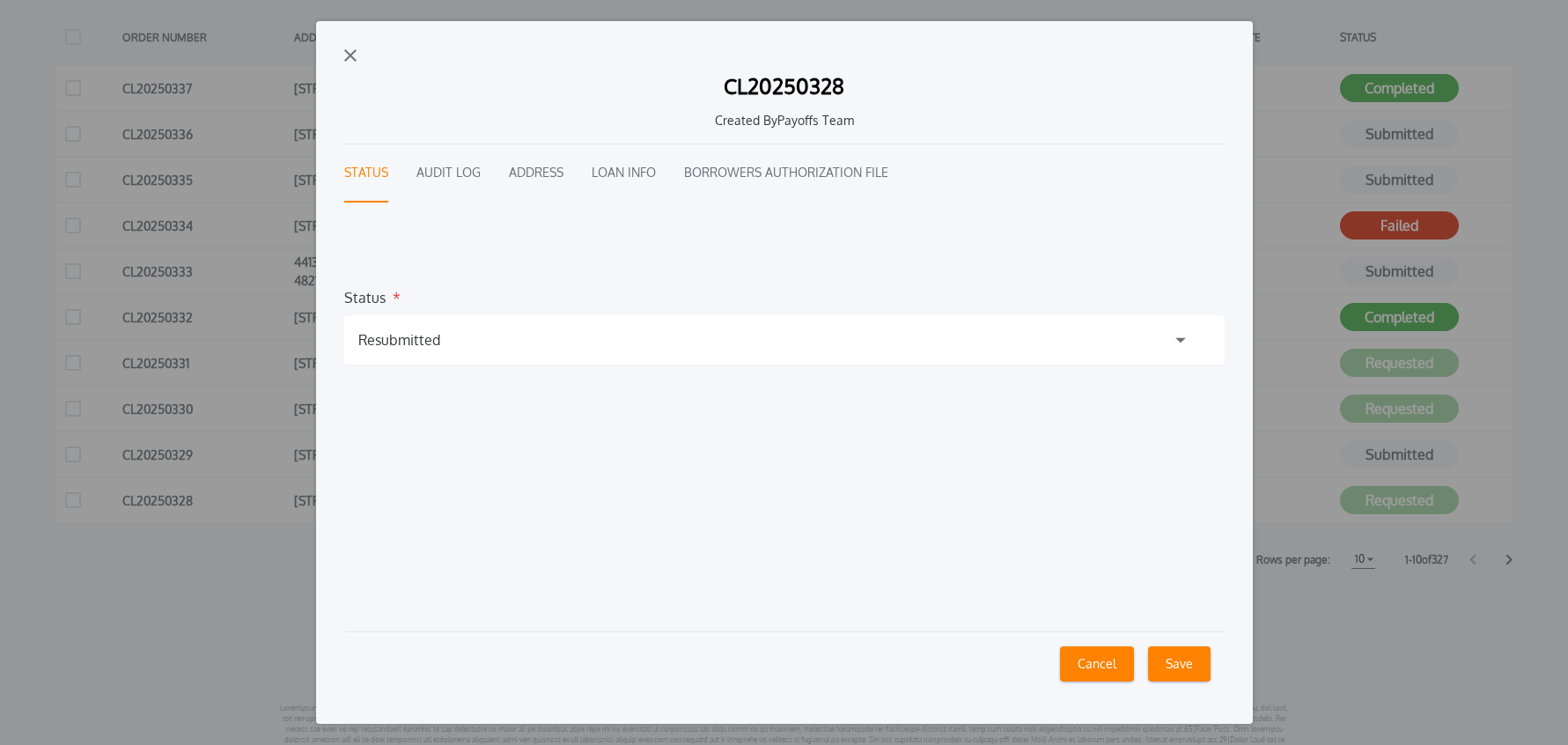
click at [1171, 670] on button "Save" at bounding box center [1179, 664] width 63 height 35
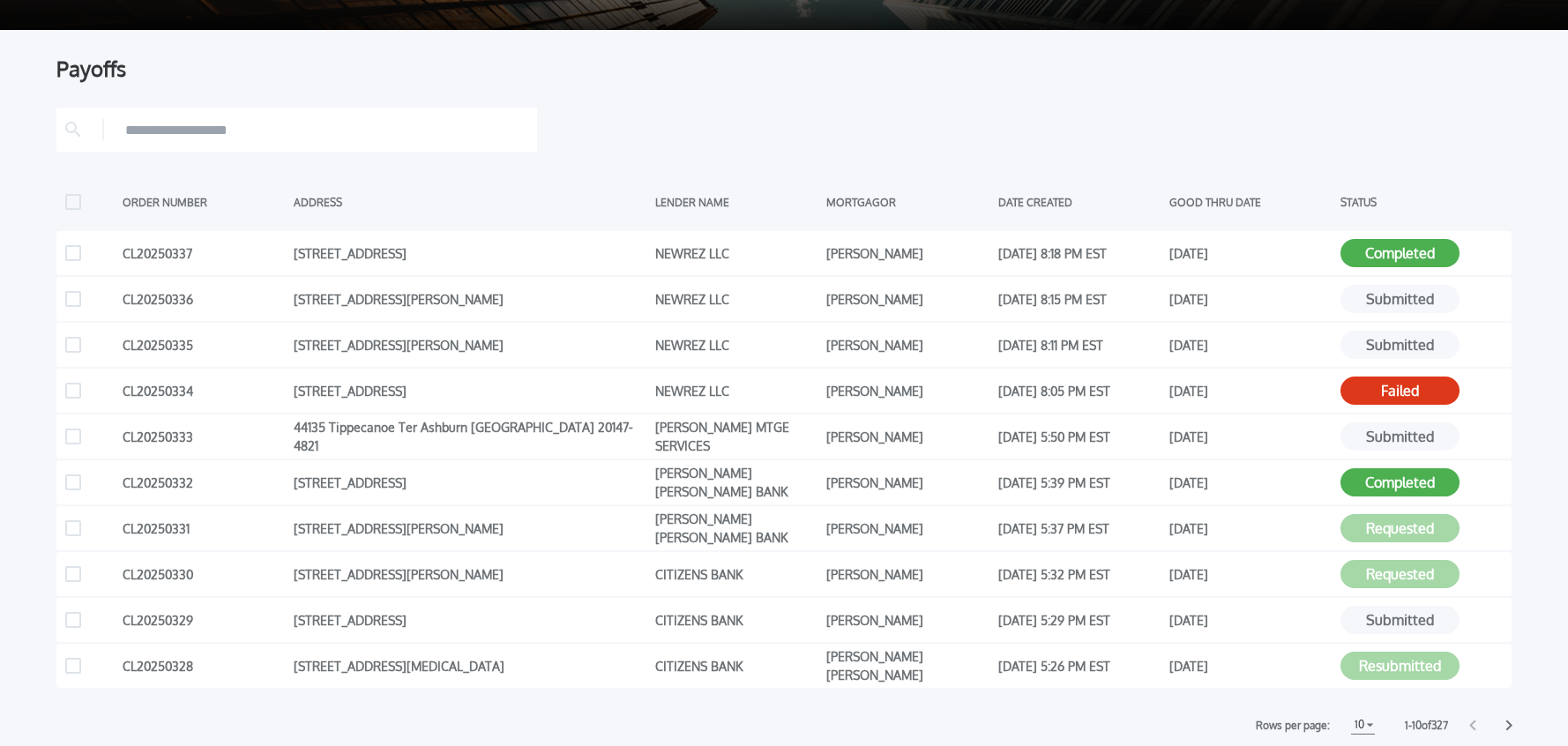
scroll to position [273, 0]
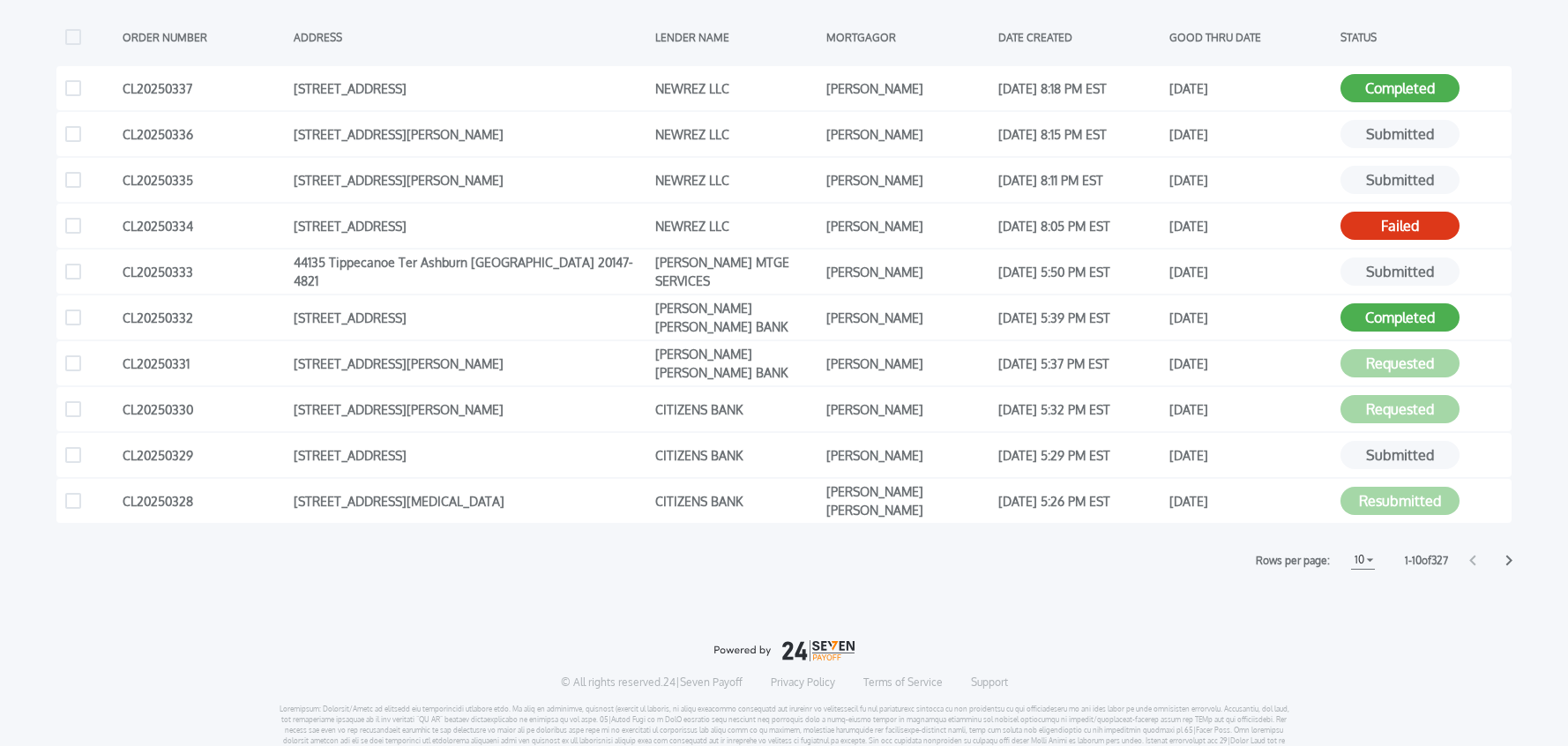
click at [1353, 563] on h1 "10" at bounding box center [1359, 560] width 17 height 21
click at [1361, 628] on h1 "15" at bounding box center [1362, 627] width 17 height 21
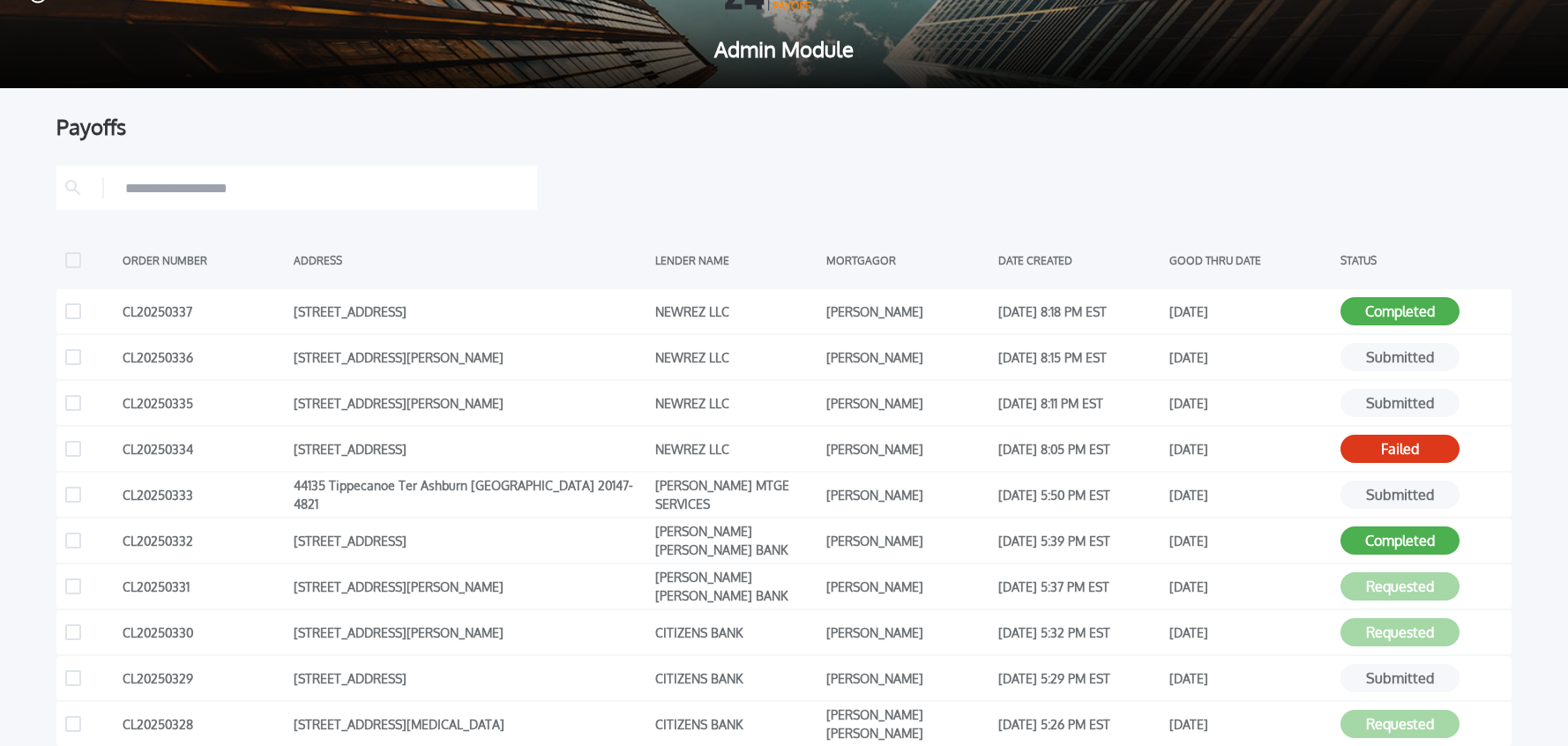
scroll to position [0, 0]
